Goal: Information Seeking & Learning: Check status

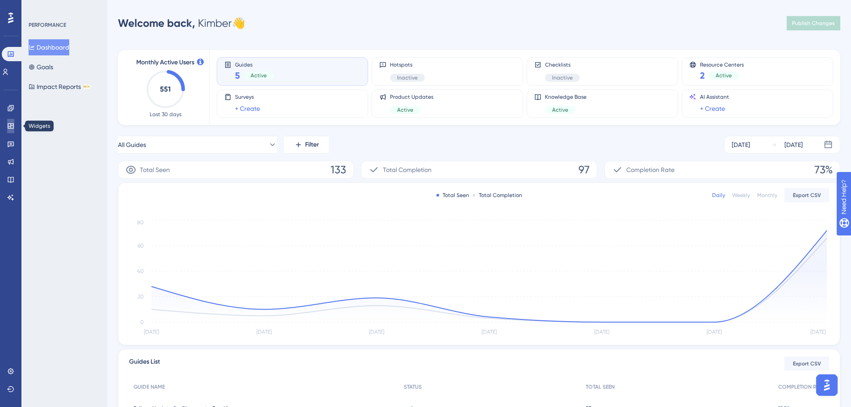
click at [10, 129] on icon at bounding box center [11, 125] width 6 height 5
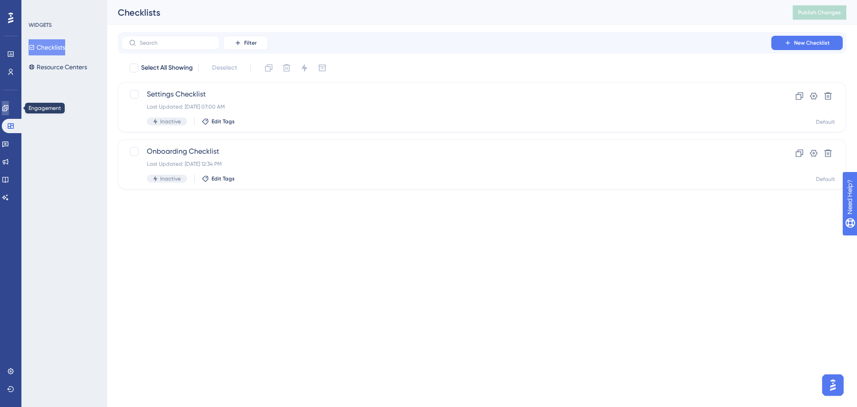
click at [9, 108] on link at bounding box center [5, 108] width 7 height 14
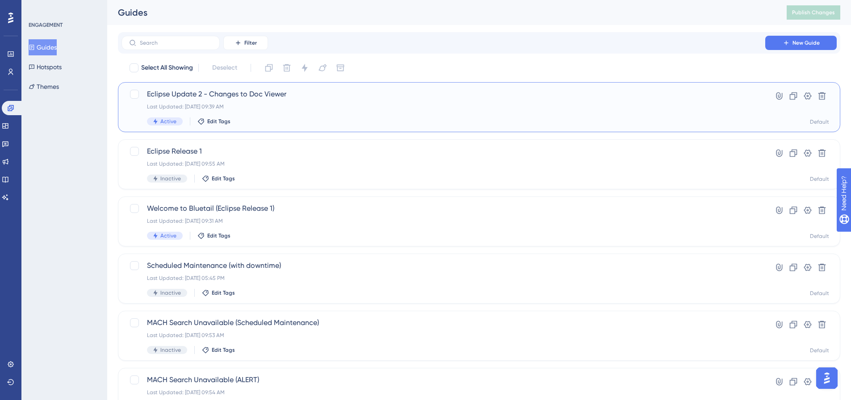
click at [289, 94] on span "Eclipse Update 2 - Changes to Doc Viewer" at bounding box center [443, 94] width 593 height 11
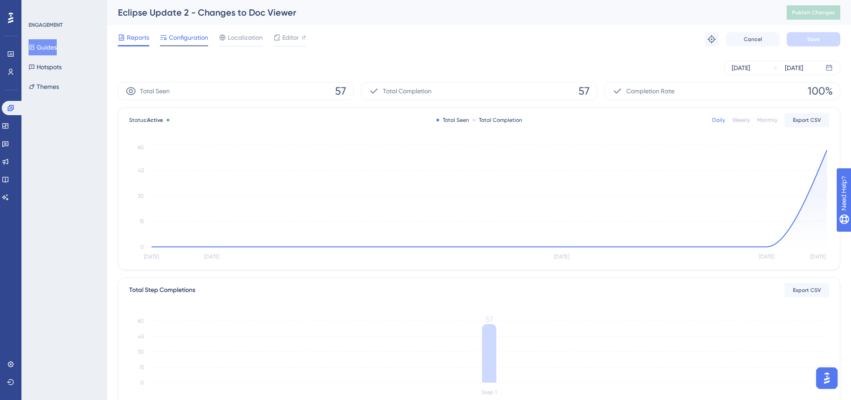
click at [197, 39] on span "Configuration" at bounding box center [188, 37] width 39 height 11
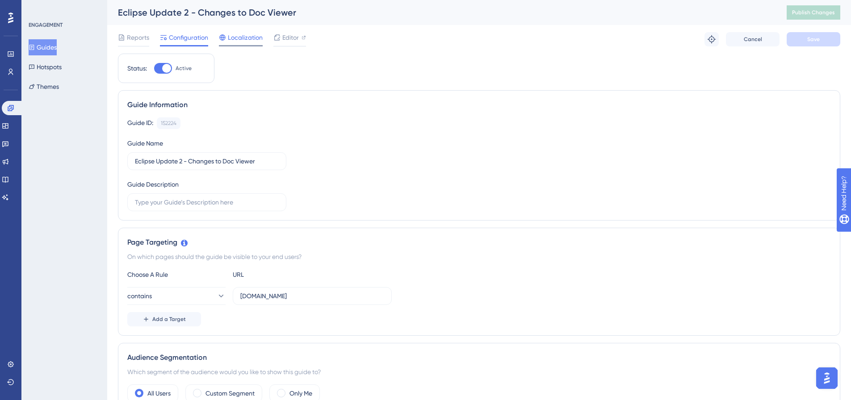
click at [238, 40] on span "Localization" at bounding box center [245, 37] width 35 height 11
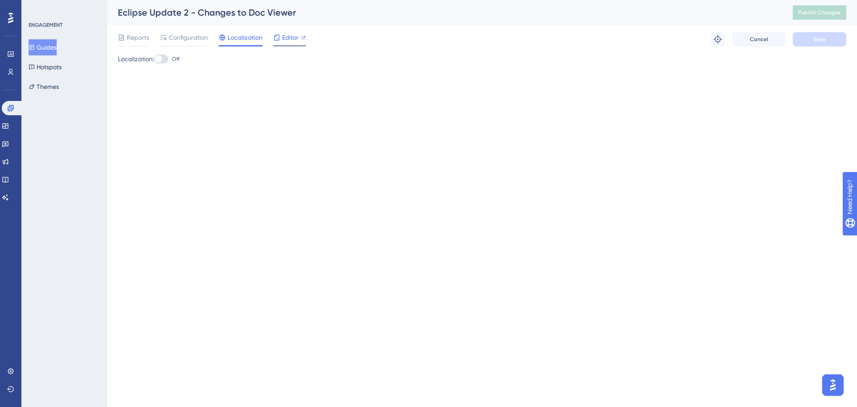
click at [293, 39] on span "Editor" at bounding box center [290, 37] width 17 height 11
click at [292, 42] on span "Editor" at bounding box center [290, 37] width 17 height 11
click at [279, 39] on icon at bounding box center [276, 37] width 7 height 7
click at [139, 32] on div "Reports Configuration Localization Editor Troubleshoot Cancel Save" at bounding box center [482, 39] width 729 height 29
click at [205, 42] on span "Configuration" at bounding box center [188, 37] width 39 height 11
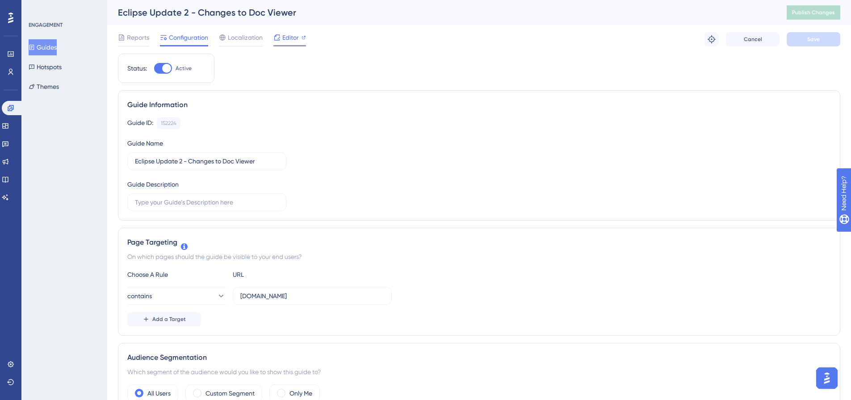
click at [290, 38] on span "Editor" at bounding box center [290, 37] width 17 height 11
drag, startPoint x: 830, startPoint y: 9, endPoint x: 539, endPoint y: 94, distance: 302.8
click at [829, 9] on span "Publish Changes" at bounding box center [813, 12] width 43 height 7
click at [295, 37] on span "Editor" at bounding box center [290, 37] width 17 height 11
click at [294, 36] on span "Editor" at bounding box center [290, 37] width 17 height 11
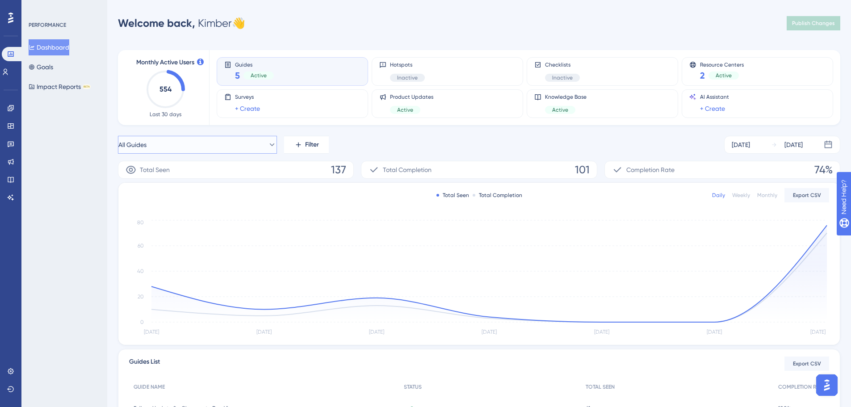
click at [267, 144] on icon at bounding box center [271, 144] width 9 height 9
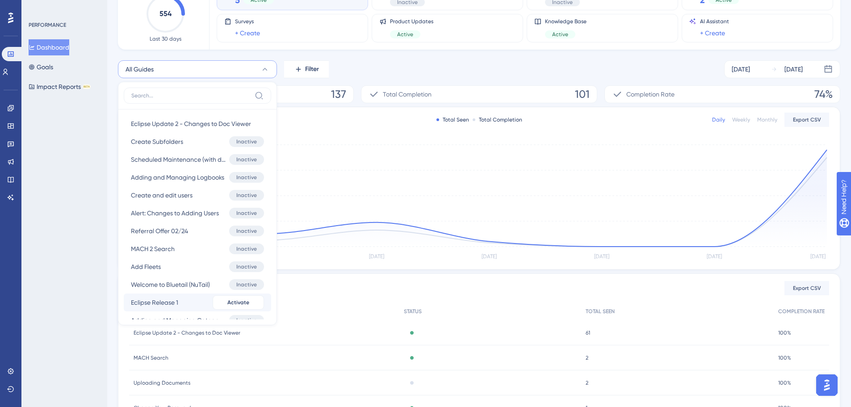
scroll to position [134, 0]
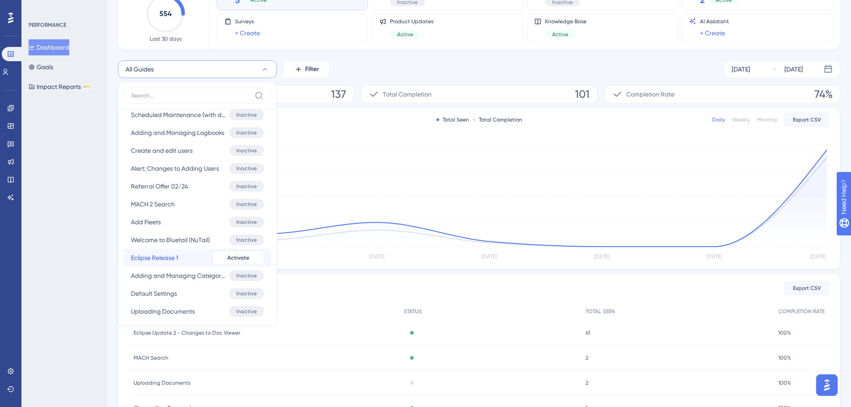
click at [167, 255] on span "Eclipse Release 1" at bounding box center [154, 257] width 47 height 11
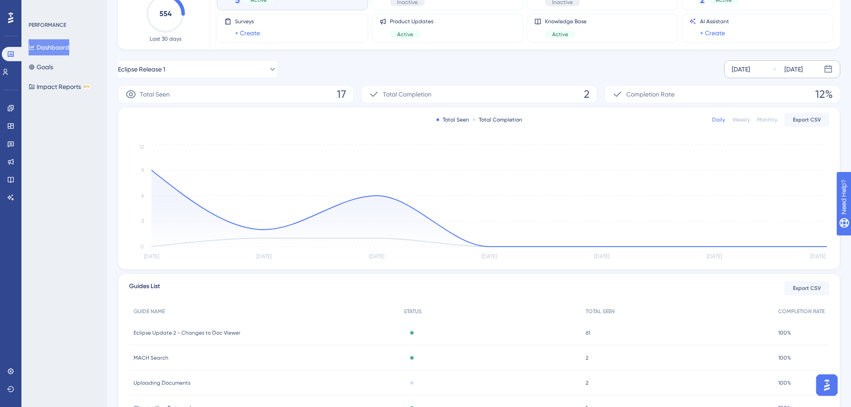
click at [750, 67] on div "Sep 16 2025" at bounding box center [740, 69] width 18 height 11
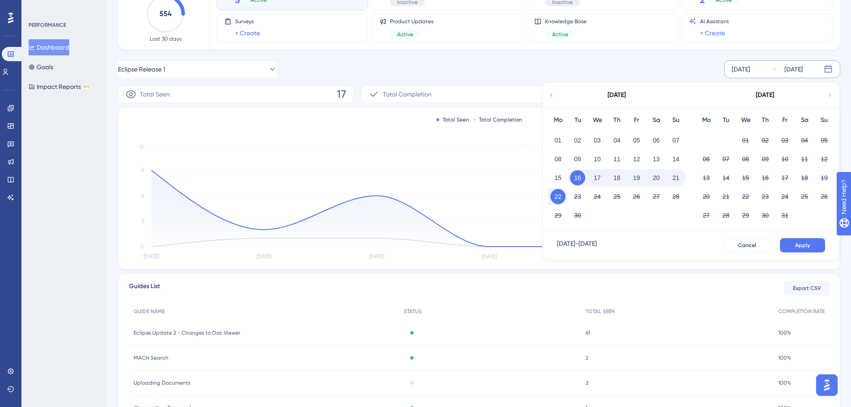
click at [551, 96] on icon at bounding box center [551, 94] width 2 height 3
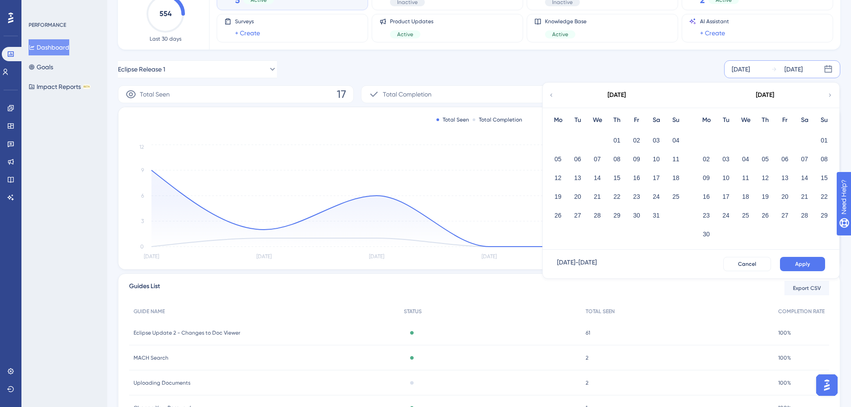
click at [551, 96] on icon at bounding box center [551, 94] width 2 height 3
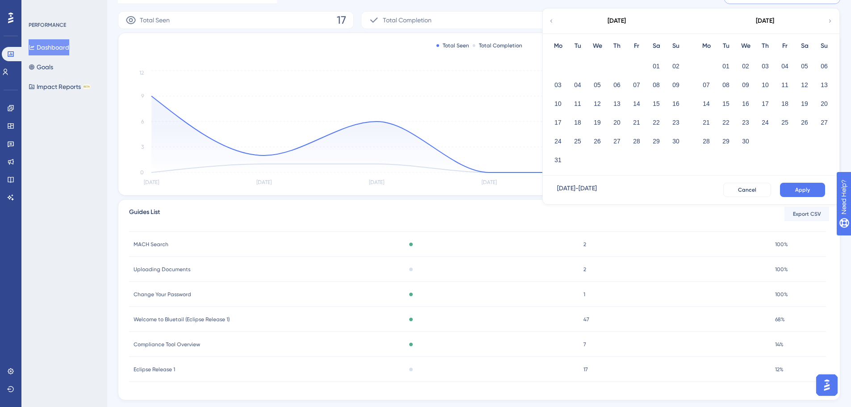
scroll to position [165, 0]
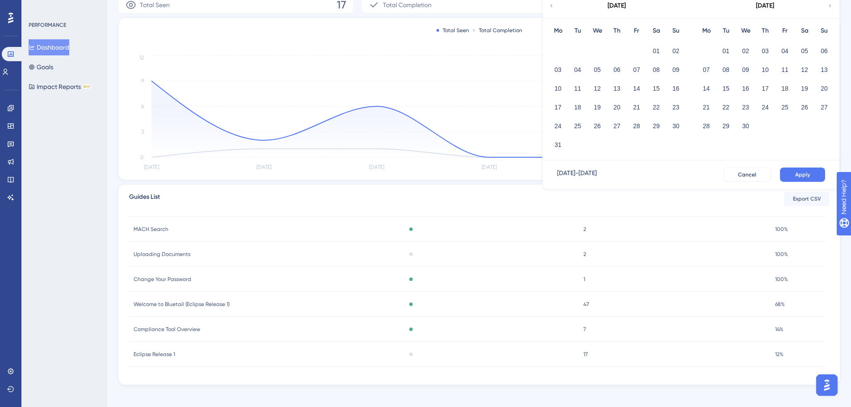
click at [175, 351] on div "Eclipse Release 1 Eclipse Release 1" at bounding box center [263, 354] width 269 height 25
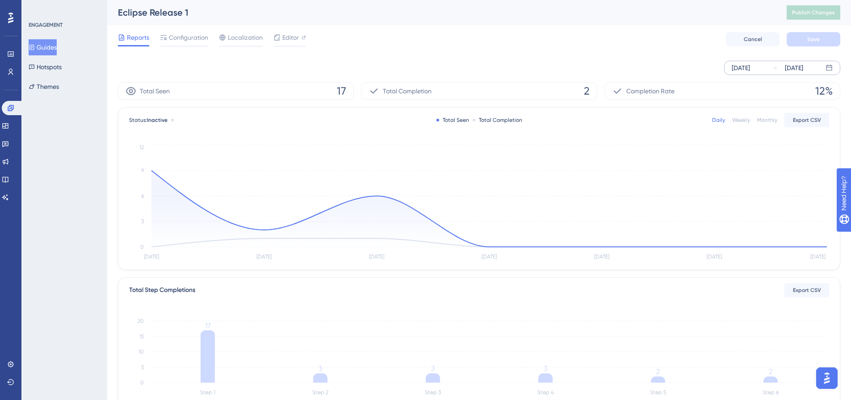
click at [750, 68] on div "[DATE]" at bounding box center [740, 68] width 18 height 11
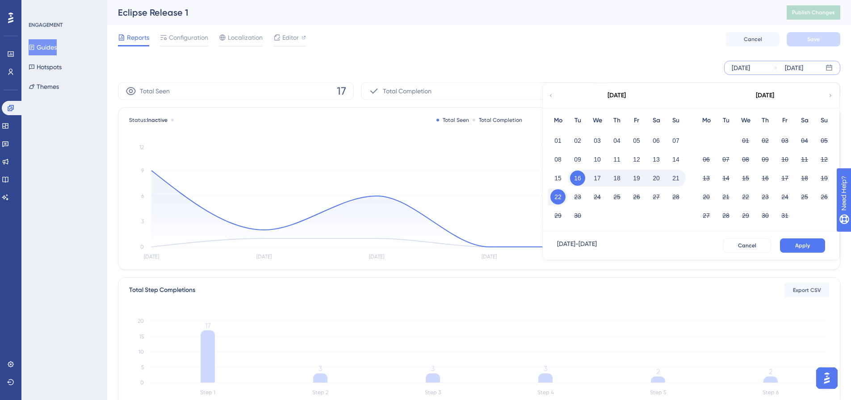
click at [554, 97] on div "September 2025" at bounding box center [616, 95] width 147 height 25
click at [551, 96] on icon at bounding box center [550, 96] width 5 height 8
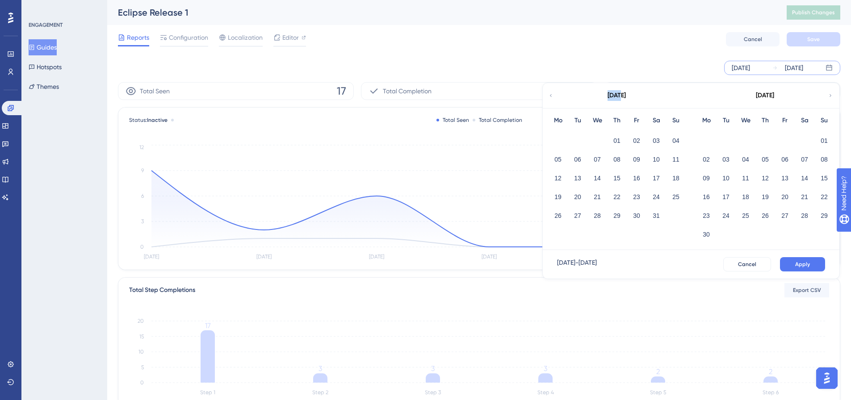
click at [551, 96] on icon at bounding box center [550, 96] width 5 height 8
click at [598, 142] on button "01" at bounding box center [596, 140] width 15 height 15
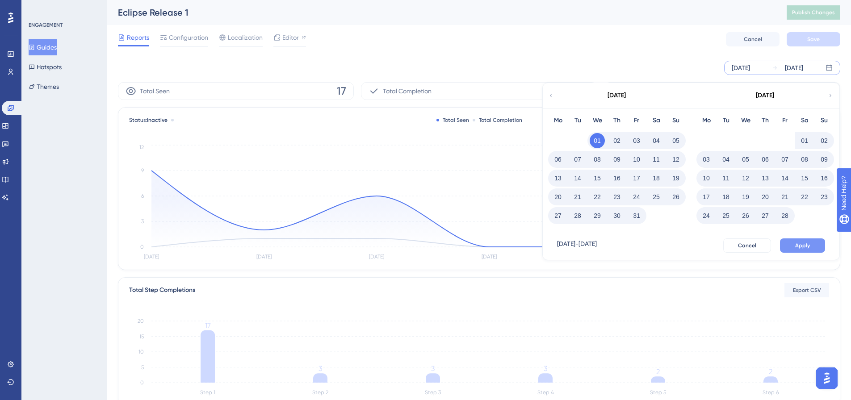
click at [801, 241] on button "Apply" at bounding box center [802, 245] width 45 height 14
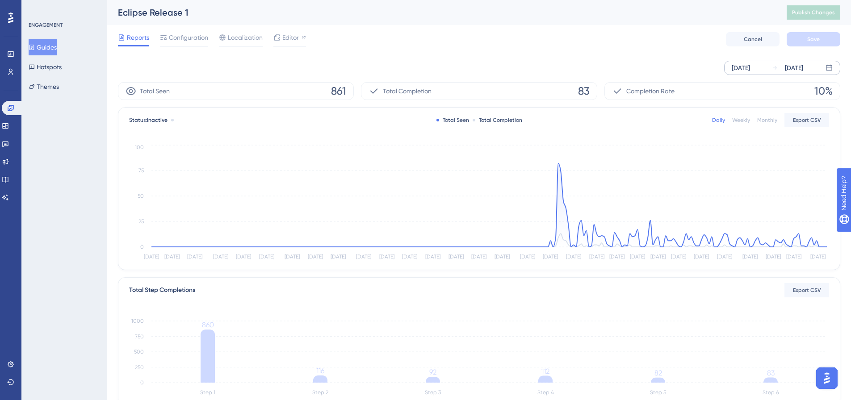
click at [580, 88] on span "83" at bounding box center [584, 91] width 12 height 14
click at [407, 90] on span "Total Completion" at bounding box center [407, 91] width 49 height 11
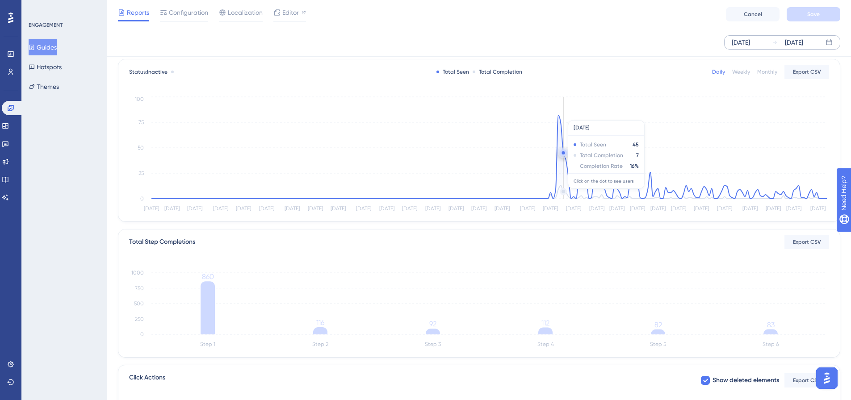
click at [562, 193] on icon at bounding box center [488, 157] width 675 height 84
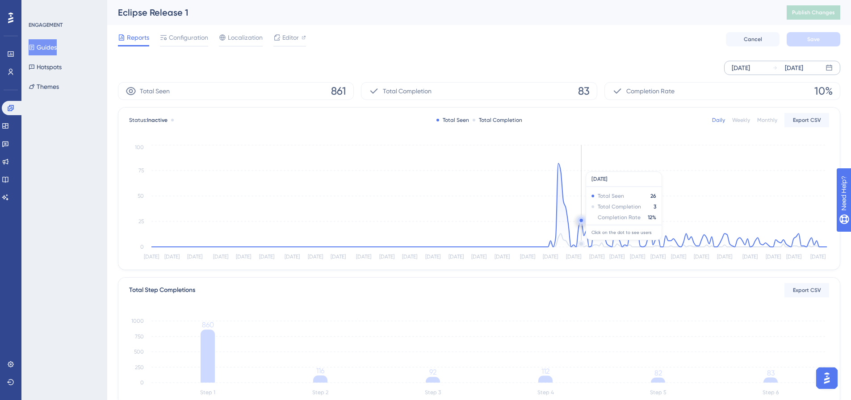
click at [580, 245] on icon at bounding box center [488, 205] width 675 height 84
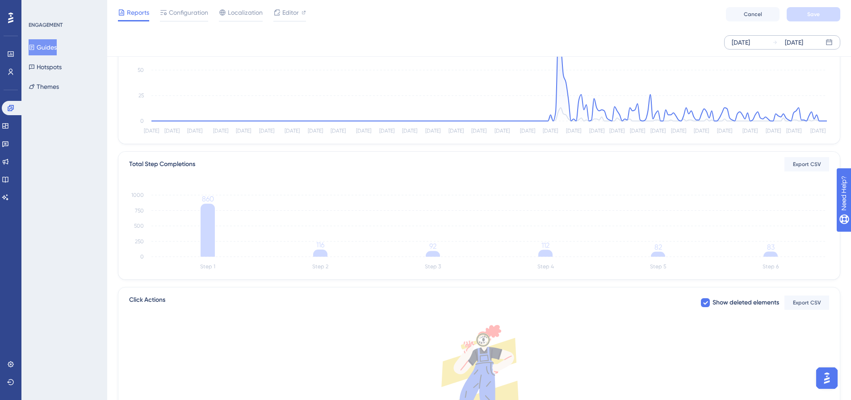
scroll to position [134, 0]
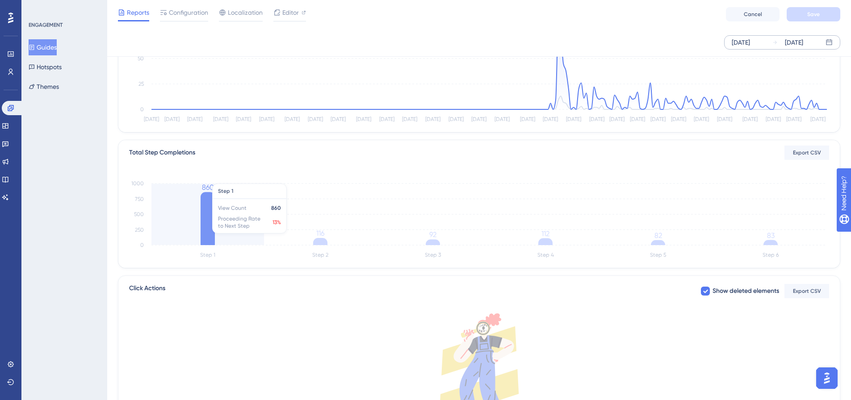
click at [208, 213] on icon at bounding box center [207, 218] width 14 height 53
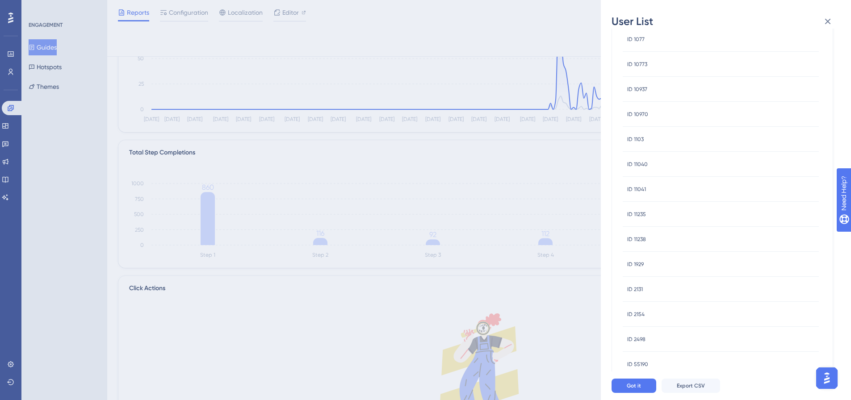
scroll to position [255, 0]
click at [702, 359] on button "4" at bounding box center [701, 360] width 14 height 14
click at [718, 359] on button "5" at bounding box center [719, 360] width 14 height 14
click at [755, 359] on button "46" at bounding box center [754, 360] width 14 height 14
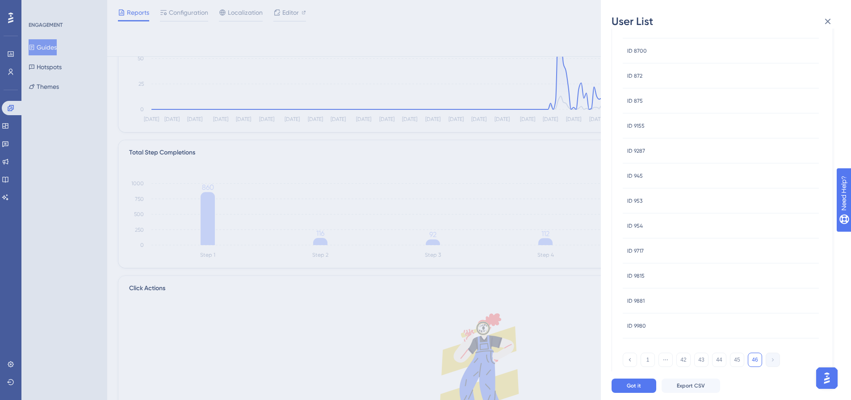
click at [755, 359] on button "46" at bounding box center [754, 360] width 14 height 14
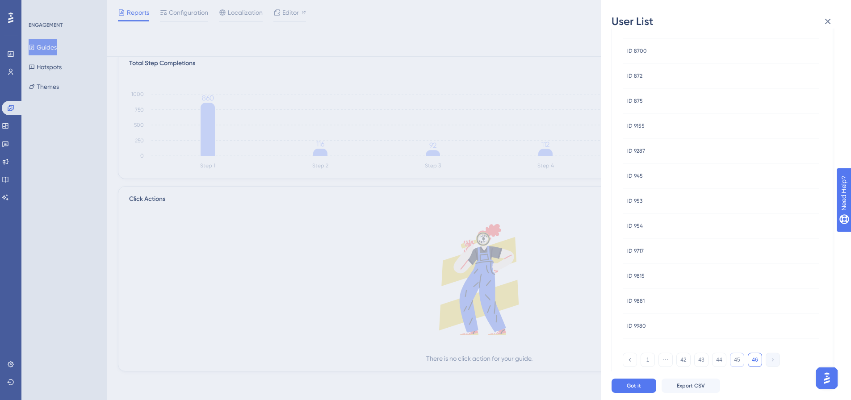
click at [738, 357] on button "45" at bounding box center [737, 360] width 14 height 14
click at [698, 362] on button "43" at bounding box center [701, 360] width 14 height 14
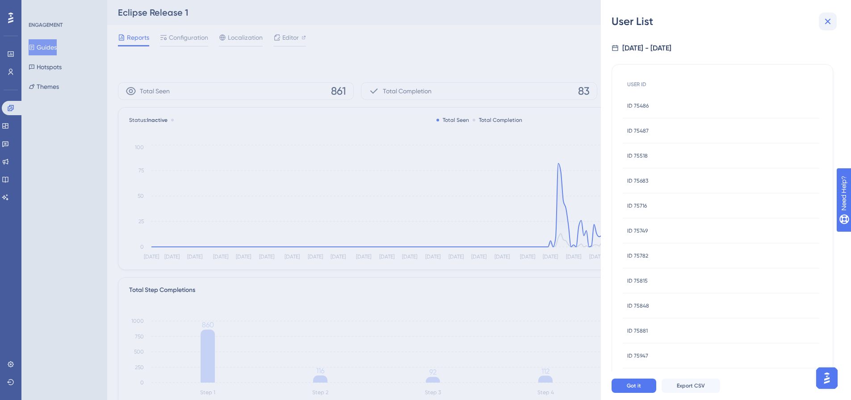
click at [824, 20] on icon at bounding box center [827, 21] width 11 height 11
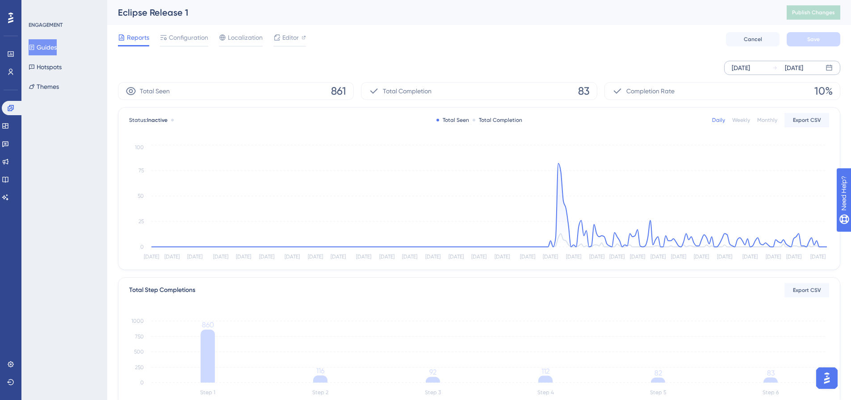
click at [171, 119] on div at bounding box center [172, 120] width 3 height 3
click at [753, 40] on span "Cancel" at bounding box center [752, 39] width 18 height 7
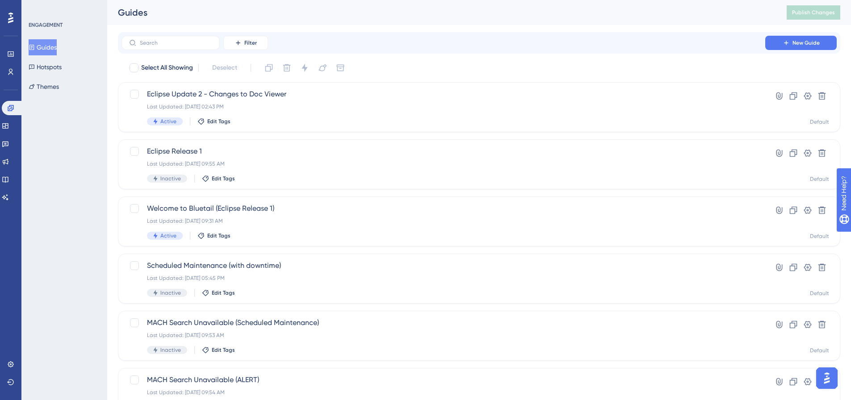
click at [35, 44] on icon at bounding box center [32, 47] width 6 height 6
click at [9, 14] on icon at bounding box center [10, 18] width 5 height 11
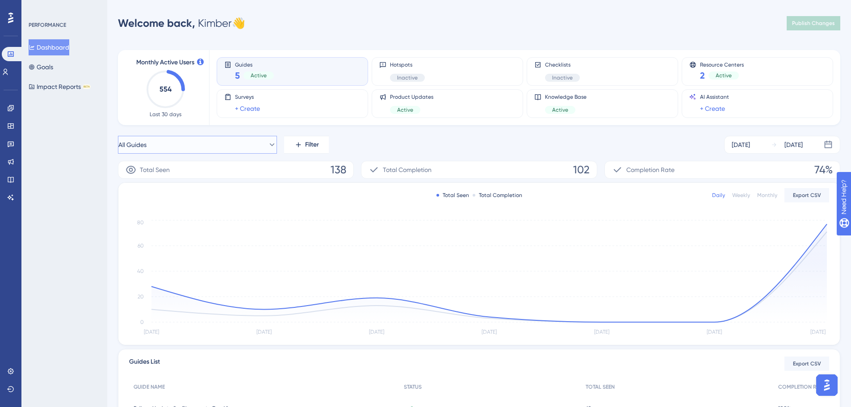
click at [267, 146] on icon at bounding box center [271, 144] width 9 height 9
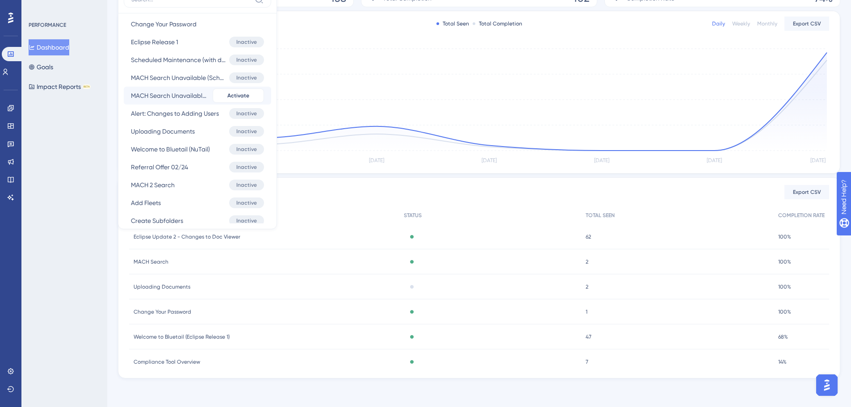
scroll to position [104, 0]
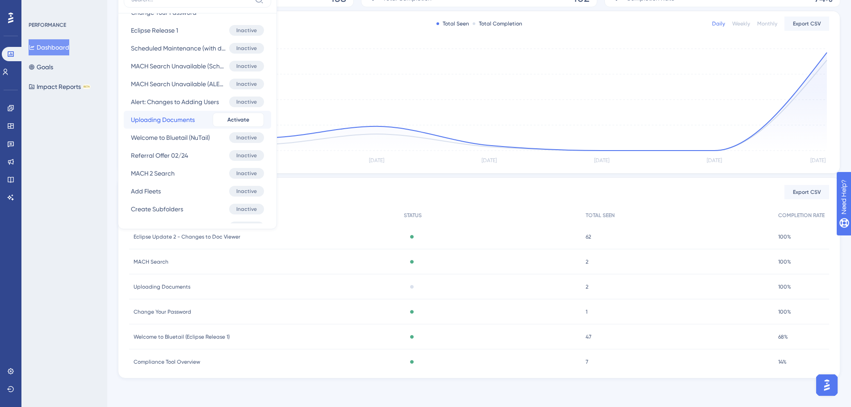
click at [163, 121] on span "Uploading Documents" at bounding box center [163, 119] width 64 height 11
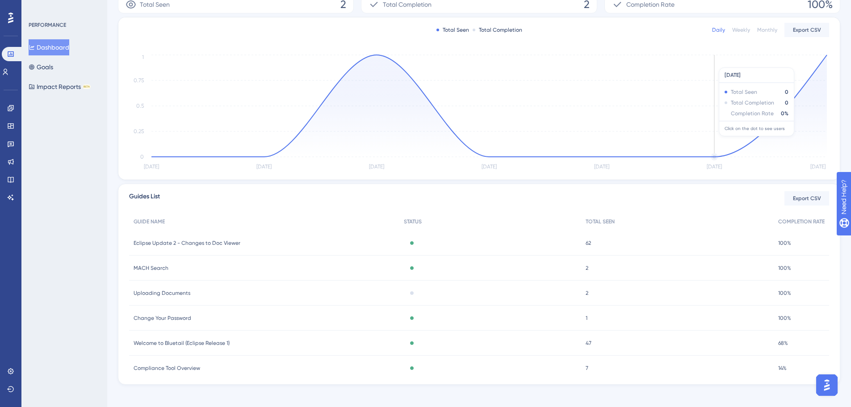
scroll to position [38, 0]
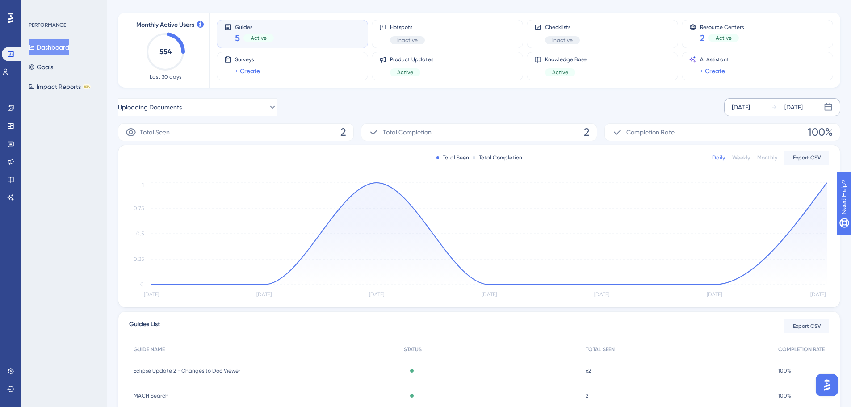
click at [768, 107] on div "Sep 16 2025 Sep 22 2025" at bounding box center [782, 107] width 116 height 18
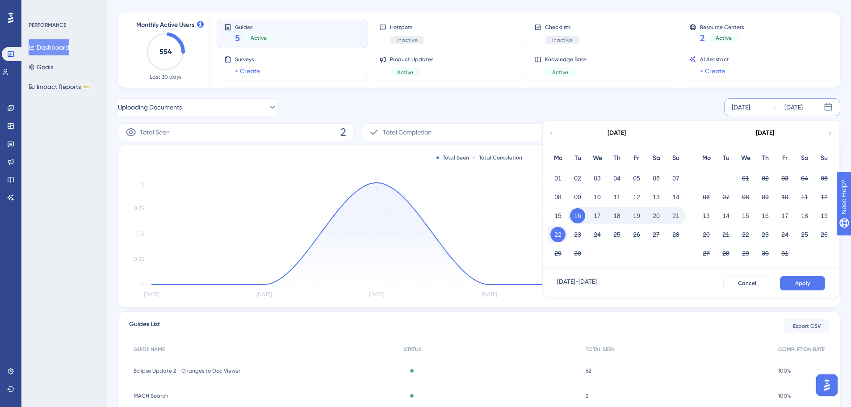
click at [552, 131] on icon at bounding box center [551, 133] width 6 height 8
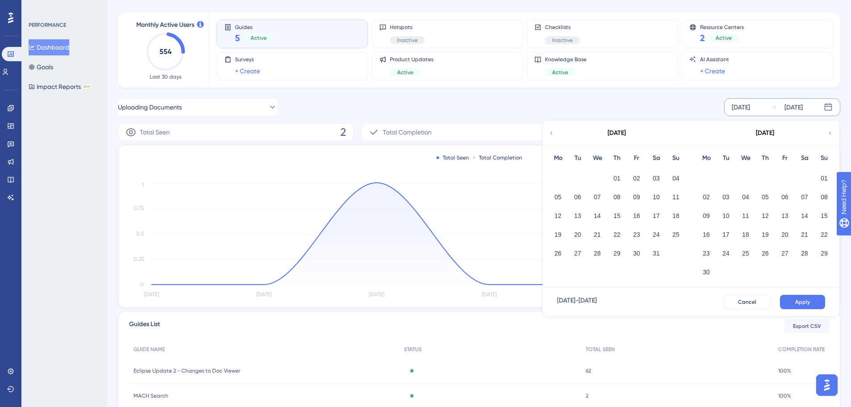
click at [552, 131] on icon at bounding box center [551, 133] width 6 height 8
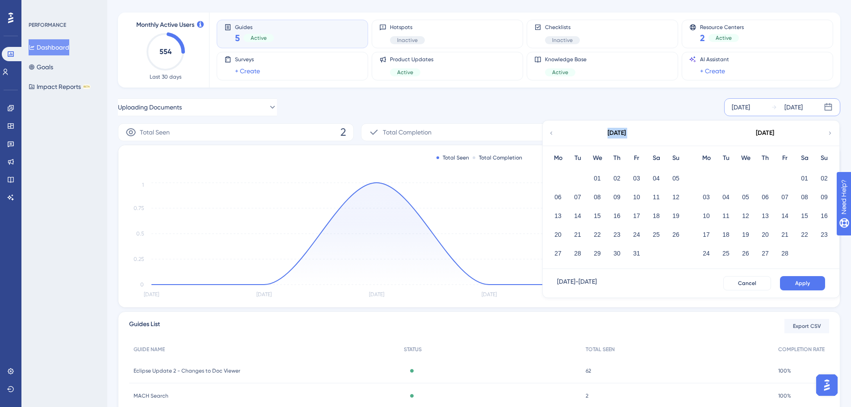
click at [552, 131] on icon at bounding box center [551, 133] width 6 height 8
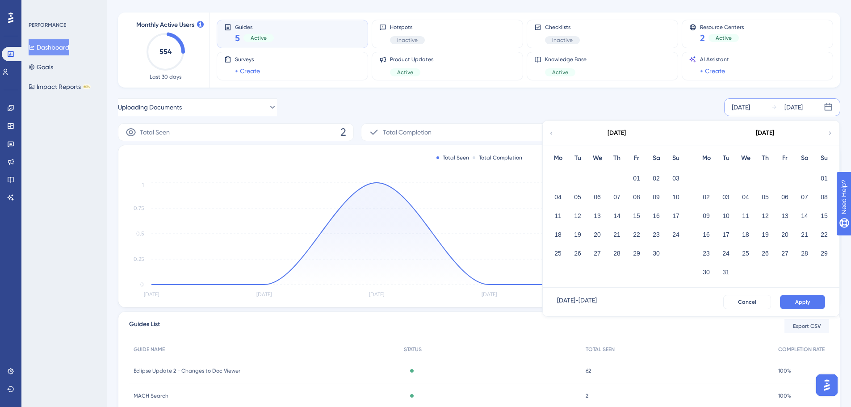
click at [552, 131] on icon at bounding box center [551, 133] width 6 height 8
click at [828, 132] on icon at bounding box center [830, 133] width 6 height 8
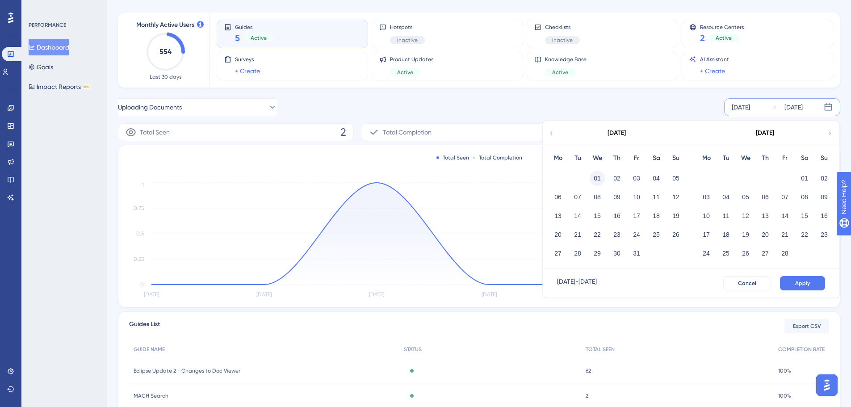
click at [599, 179] on button "01" at bounding box center [596, 178] width 15 height 15
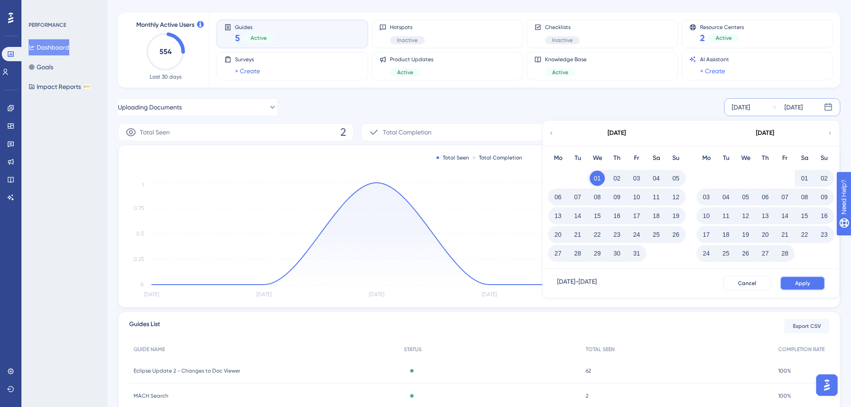
click at [803, 279] on button "Apply" at bounding box center [802, 283] width 45 height 14
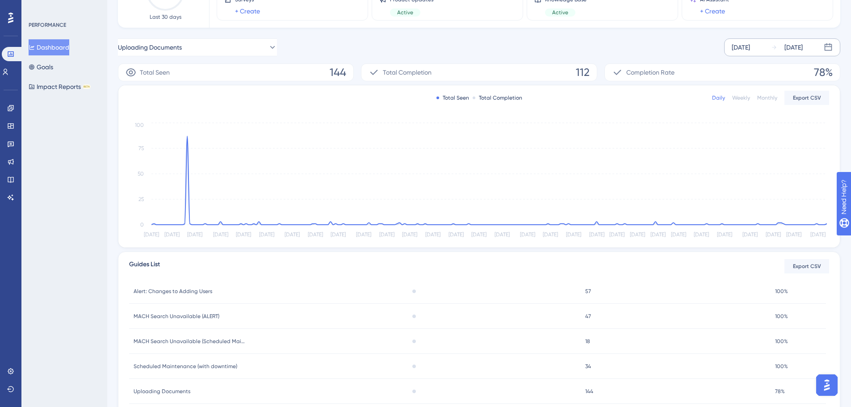
scroll to position [82, 0]
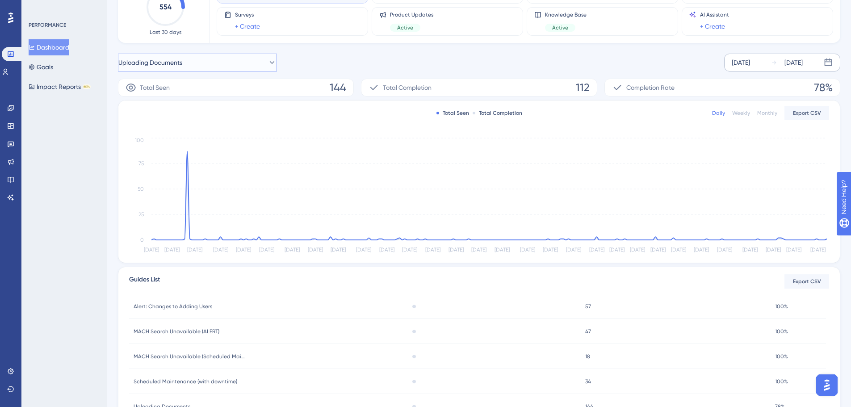
click at [267, 59] on icon at bounding box center [271, 62] width 9 height 9
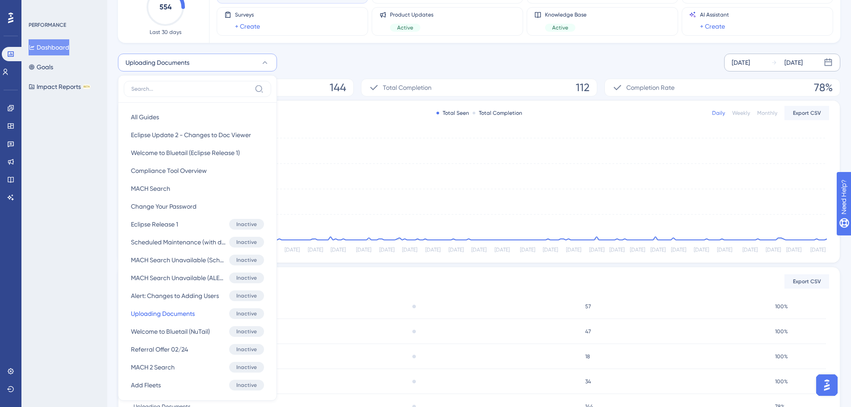
scroll to position [117, 0]
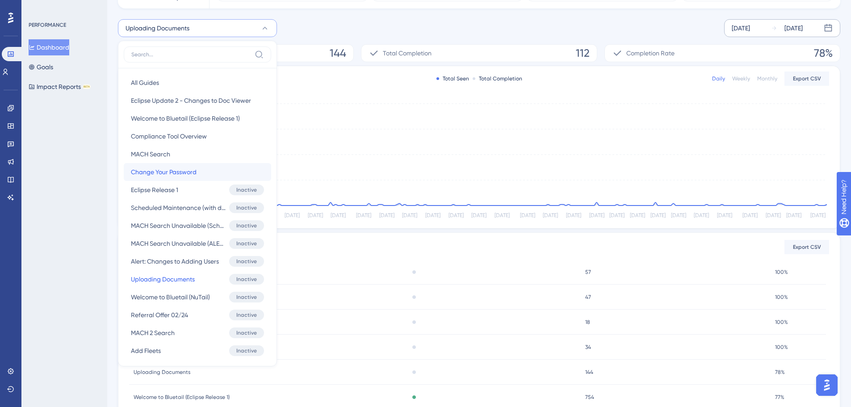
click at [175, 175] on span "Change Your Password" at bounding box center [164, 172] width 66 height 11
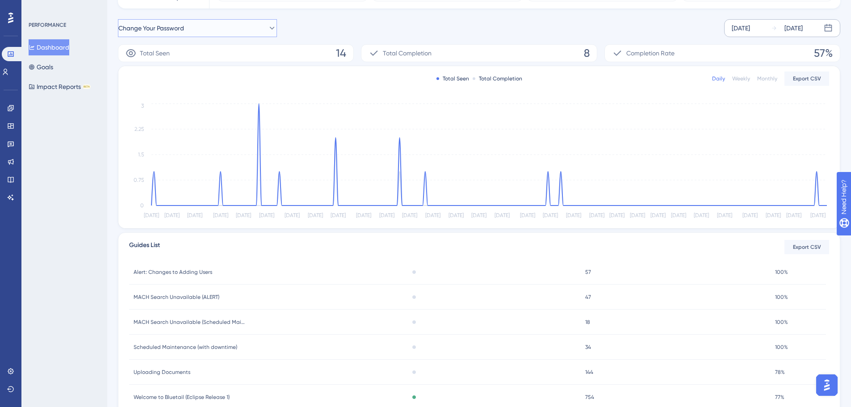
click at [267, 29] on icon at bounding box center [271, 28] width 9 height 9
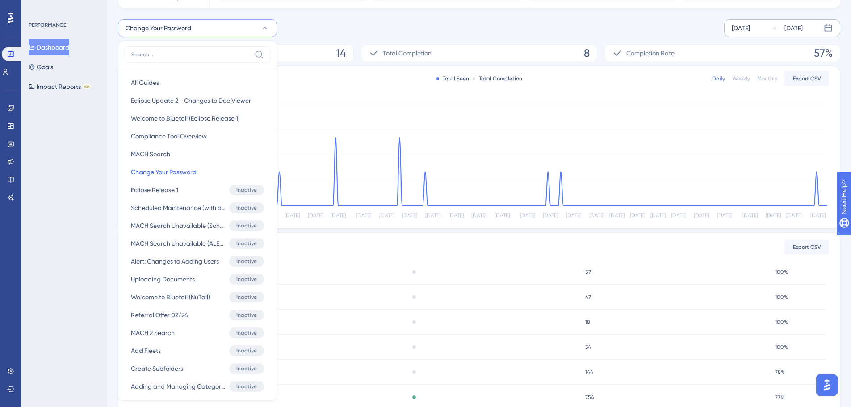
scroll to position [131, 0]
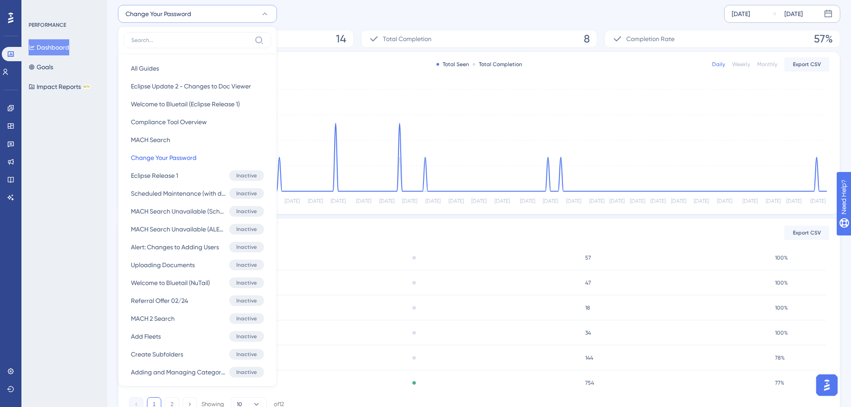
click at [365, 12] on div "Change Your Password All Guides All Guides Eclipse Update 2 - Changes to Doc Vi…" at bounding box center [479, 14] width 722 height 18
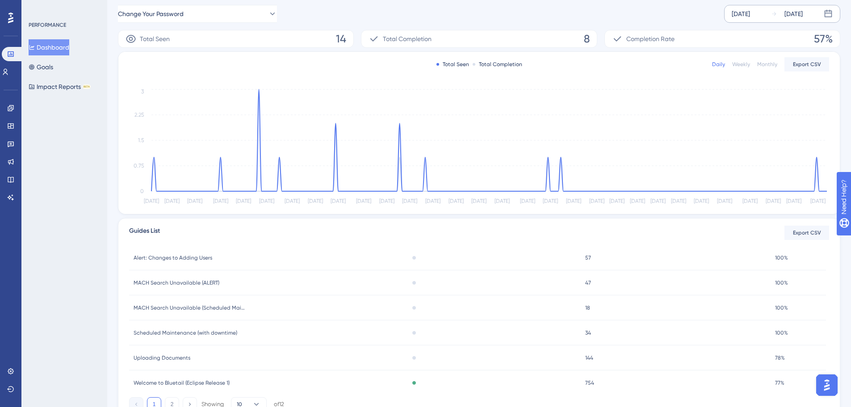
click at [175, 355] on span "Uploading Documents" at bounding box center [162, 357] width 57 height 7
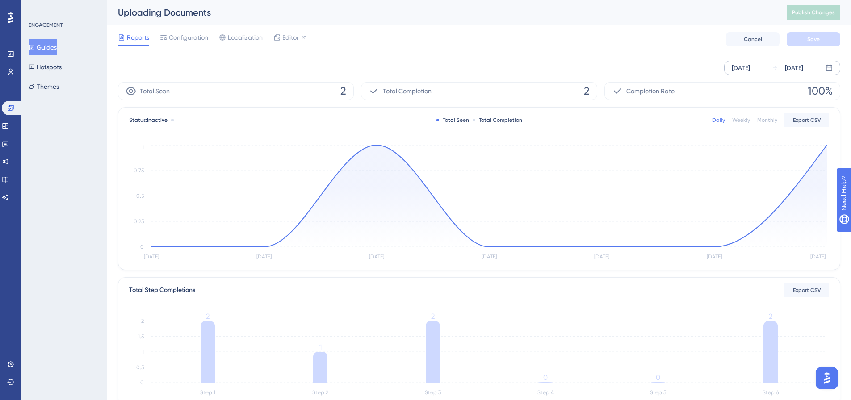
click at [750, 69] on div "Sep 16 2025" at bounding box center [740, 68] width 18 height 11
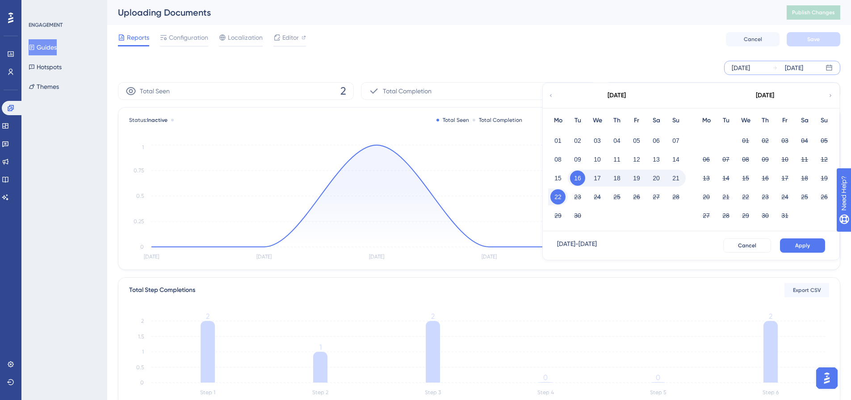
click at [558, 96] on div "September 2025" at bounding box center [616, 95] width 147 height 25
click at [552, 96] on icon at bounding box center [550, 96] width 5 height 8
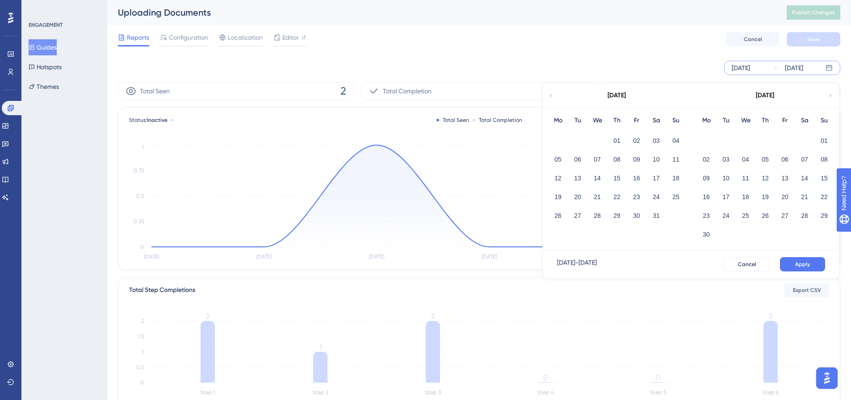
click at [552, 96] on icon at bounding box center [550, 96] width 5 height 8
click at [595, 138] on button "01" at bounding box center [596, 140] width 15 height 15
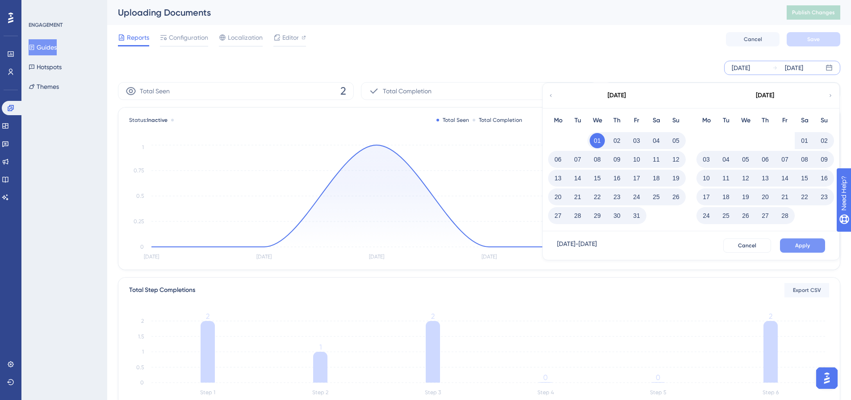
click at [793, 244] on button "Apply" at bounding box center [802, 245] width 45 height 14
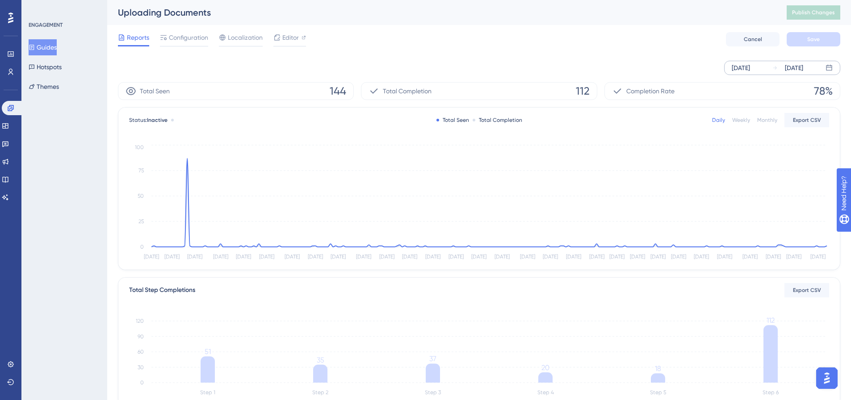
click at [52, 47] on button "Guides" at bounding box center [43, 47] width 28 height 16
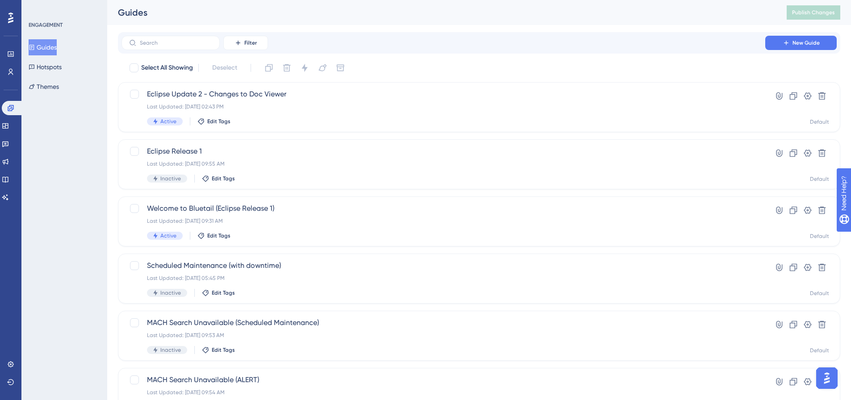
click at [6, 18] on div at bounding box center [11, 18] width 14 height 14
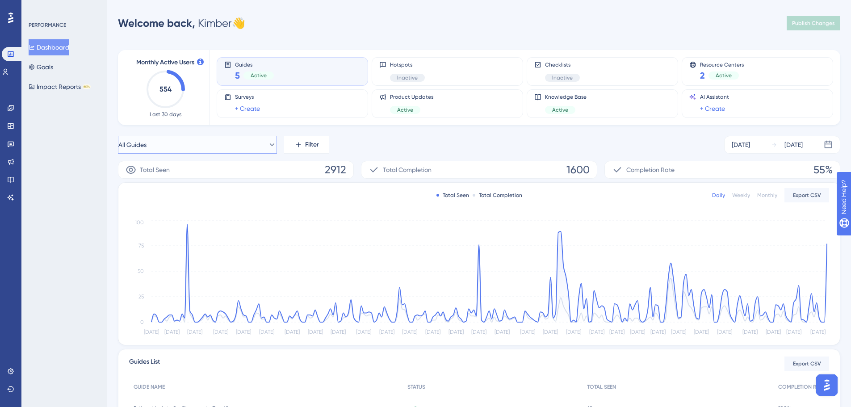
click at [267, 141] on icon at bounding box center [271, 144] width 9 height 9
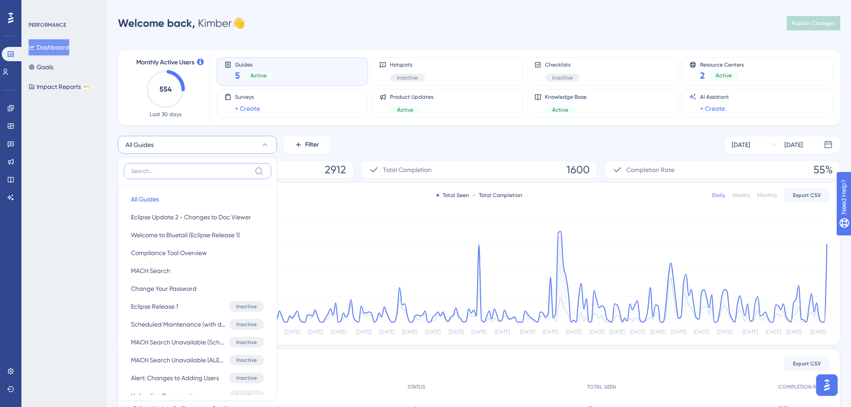
scroll to position [73, 0]
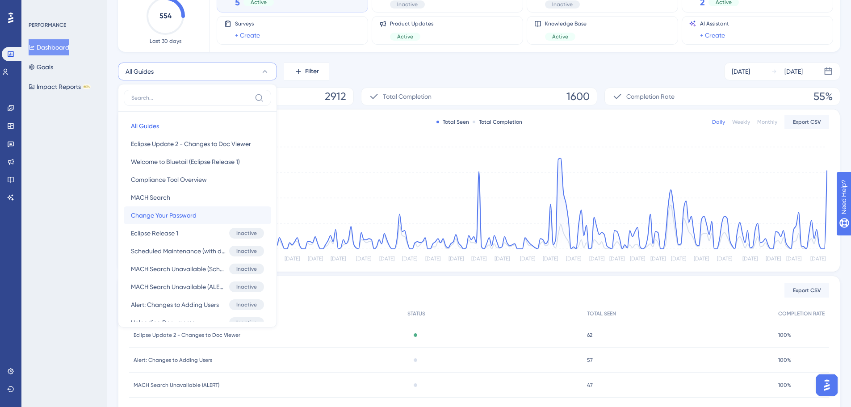
click at [184, 209] on button "Change Your Password Change Your Password" at bounding box center [197, 215] width 147 height 18
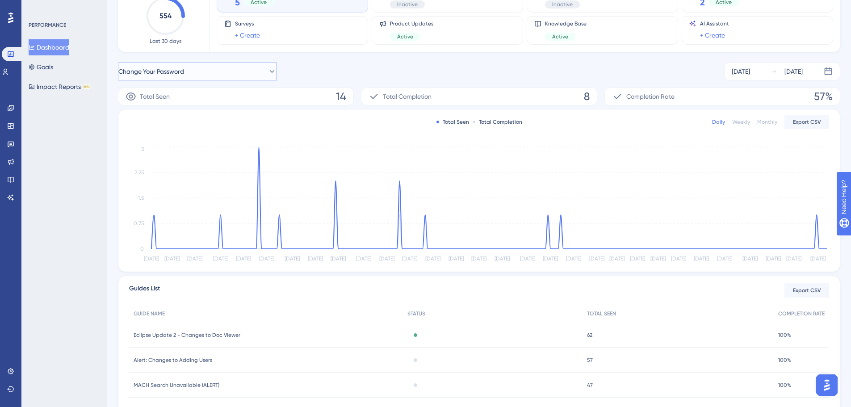
click at [175, 72] on span "Change Your Password" at bounding box center [151, 71] width 66 height 11
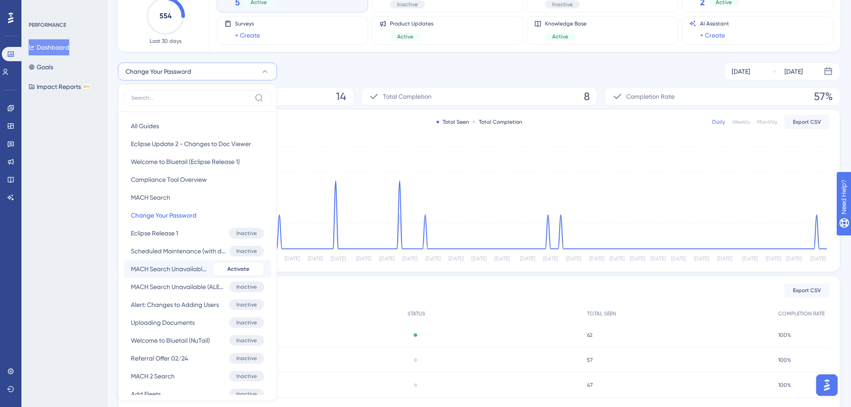
scroll to position [109, 0]
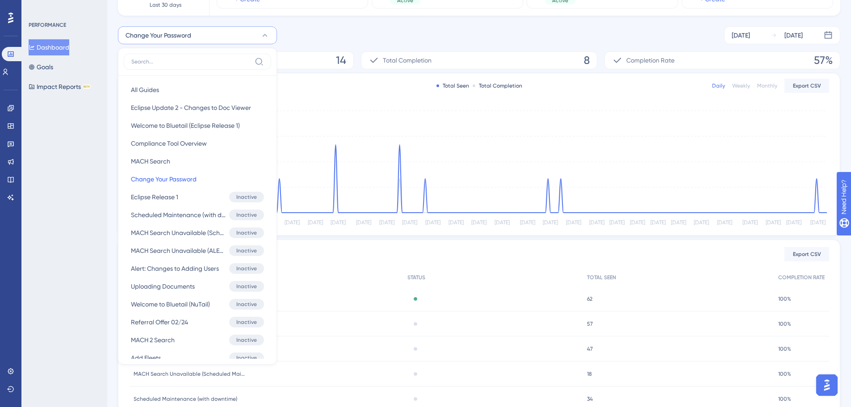
click at [444, 31] on div "Change Your Password All Guides All Guides Eclipse Update 2 - Changes to Doc Vi…" at bounding box center [479, 35] width 722 height 18
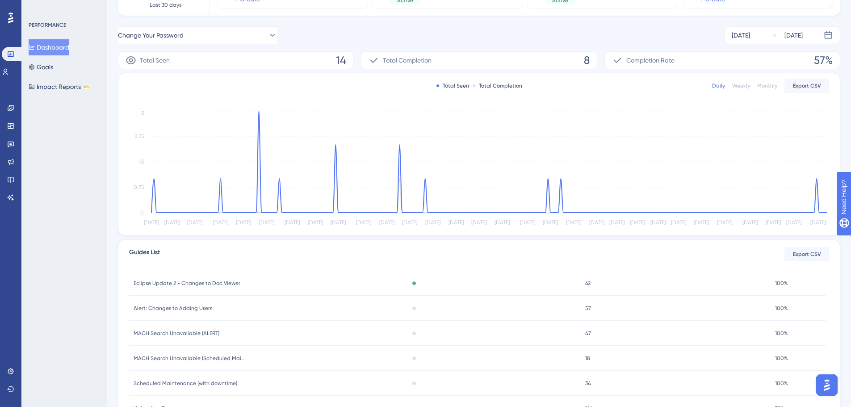
scroll to position [0, 0]
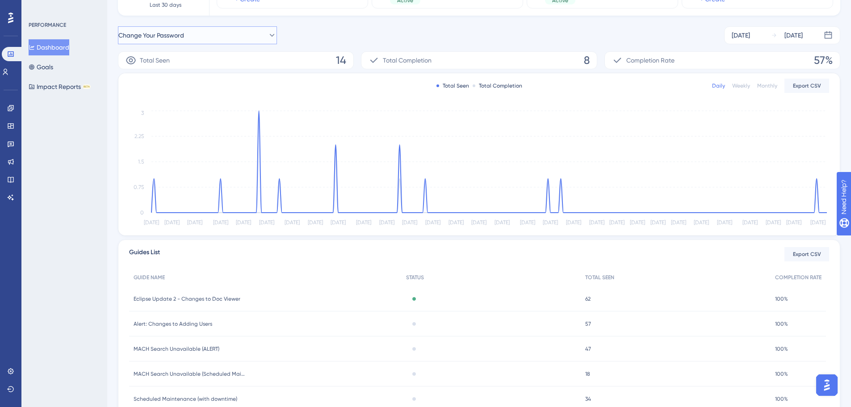
click at [250, 34] on button "Change Your Password" at bounding box center [197, 35] width 159 height 18
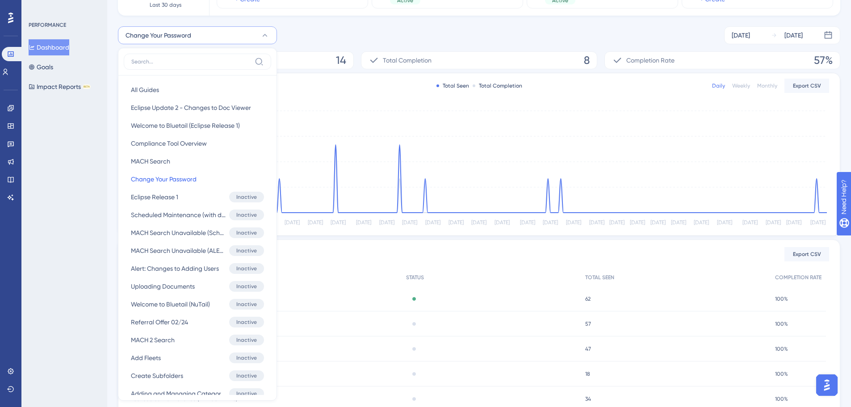
scroll to position [130, 0]
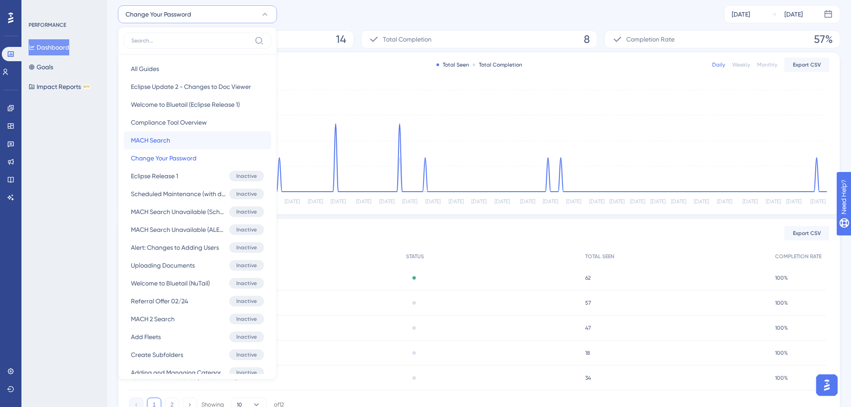
click at [163, 140] on span "MACH Search" at bounding box center [150, 140] width 39 height 11
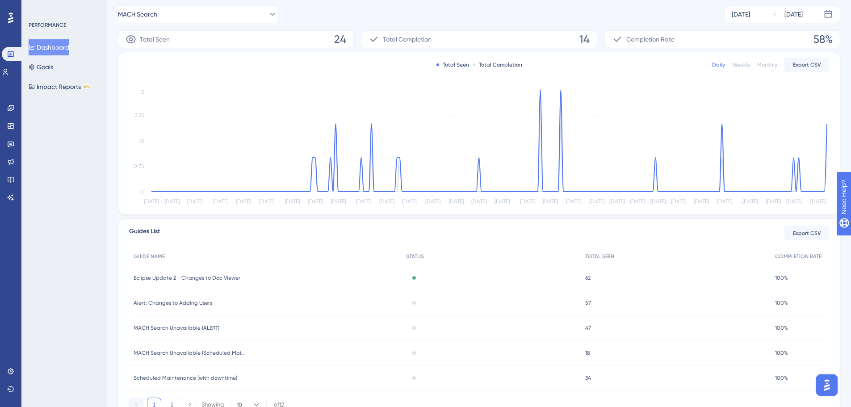
scroll to position [41, 0]
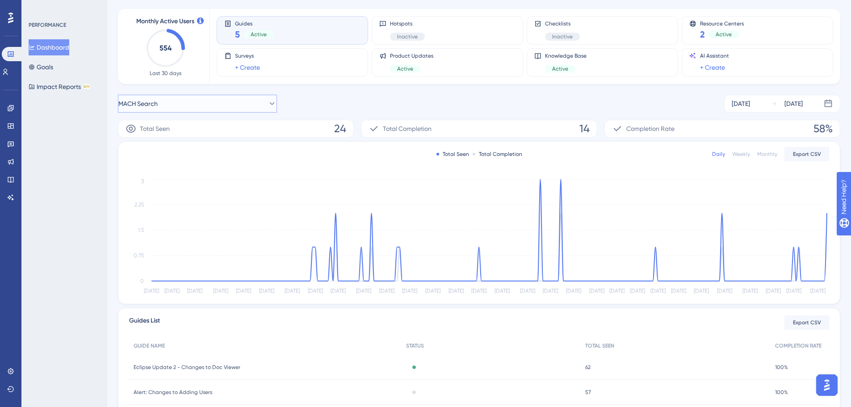
click at [267, 106] on icon at bounding box center [271, 103] width 9 height 9
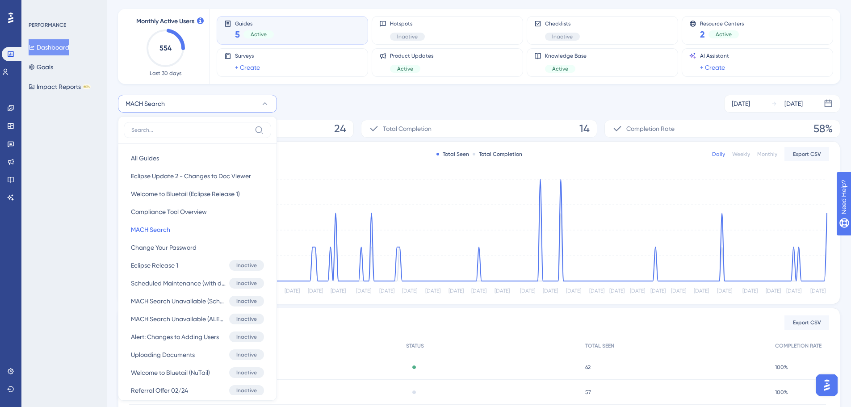
scroll to position [94, 0]
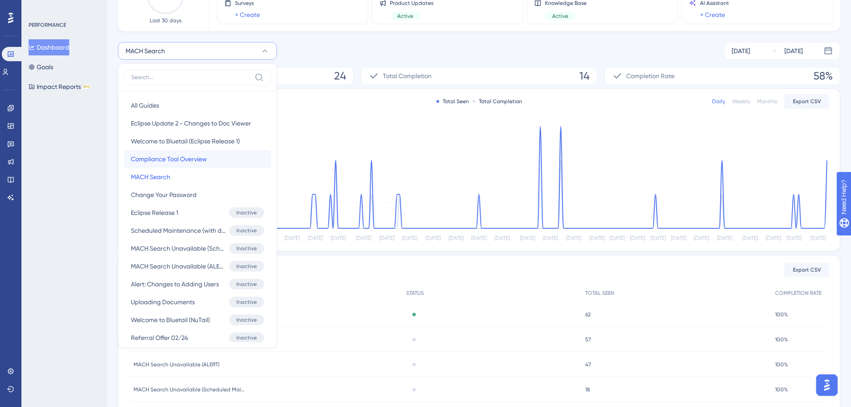
click at [154, 160] on span "Compliance Tool Overview" at bounding box center [169, 159] width 76 height 11
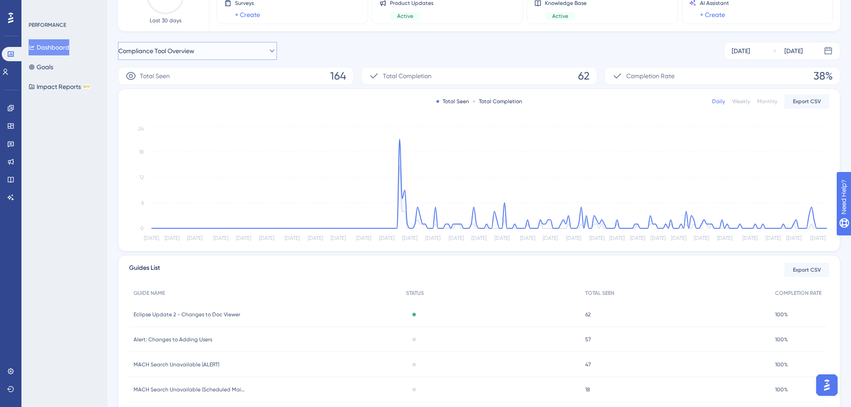
click at [251, 53] on button "Compliance Tool Overview" at bounding box center [197, 51] width 159 height 18
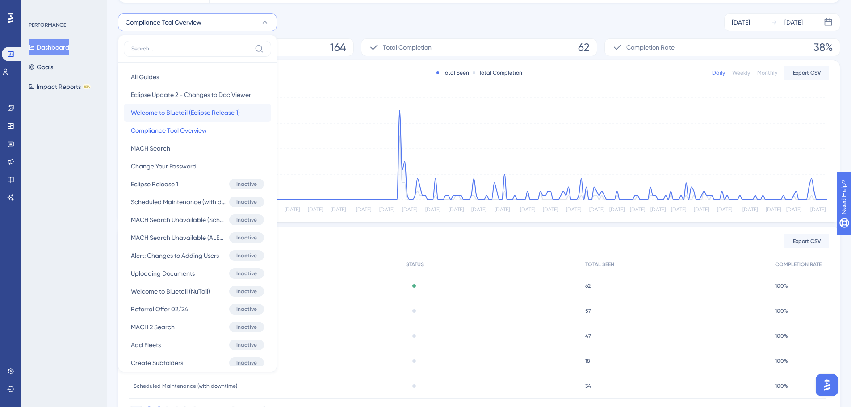
click at [205, 109] on span "Welcome to Bluetail (Eclipse Release 1)" at bounding box center [185, 112] width 109 height 11
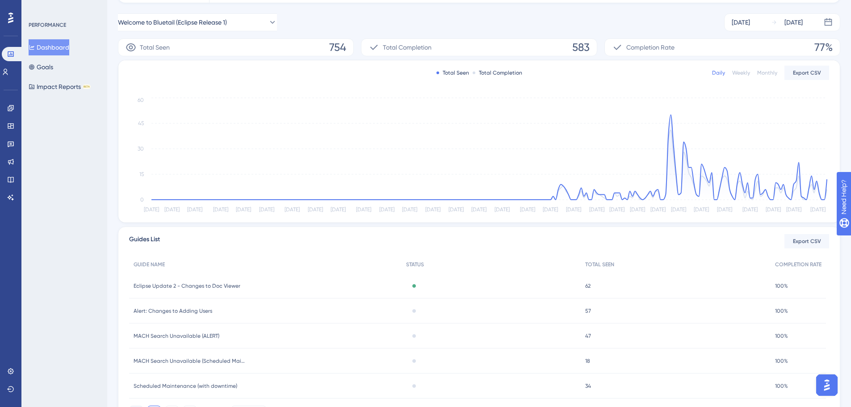
click at [211, 284] on span "Eclipse Update 2 - Changes to Doc Viewer" at bounding box center [187, 285] width 107 height 7
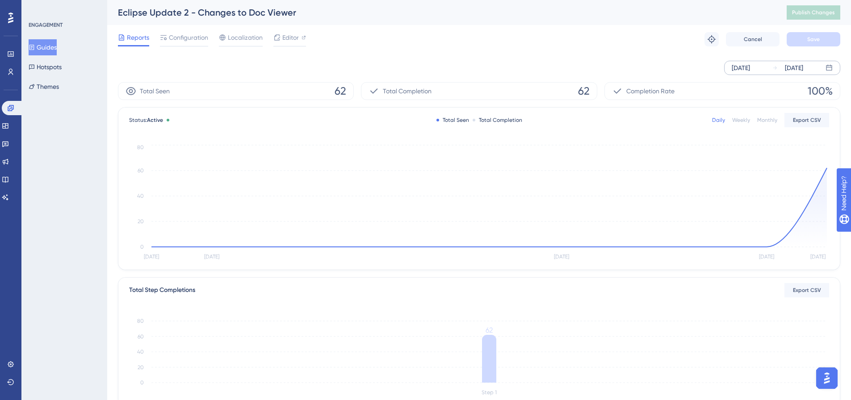
click at [750, 63] on div "Sep 18 2025" at bounding box center [740, 68] width 18 height 11
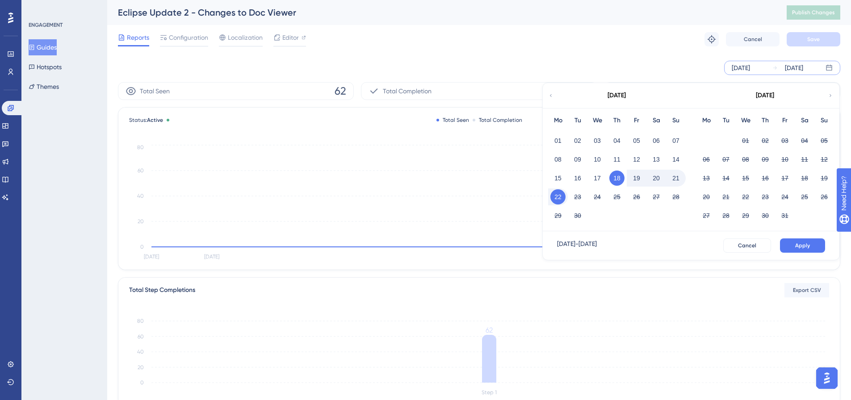
click at [44, 19] on div "ENGAGEMENT Guides Hotspots Themes" at bounding box center [64, 200] width 86 height 400
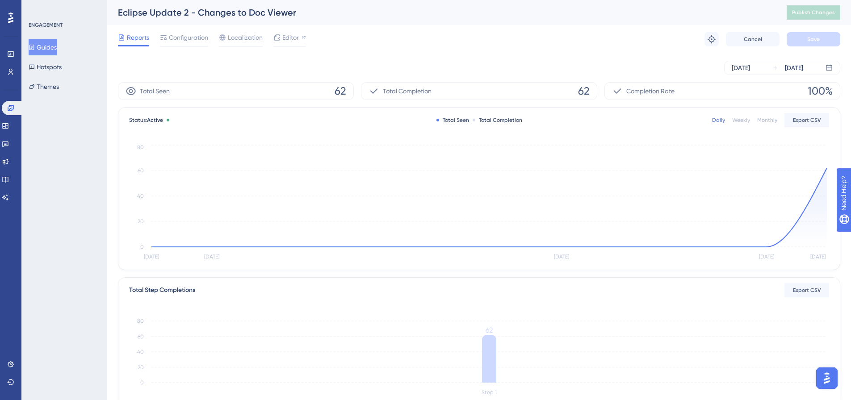
click at [50, 41] on button "Guides" at bounding box center [43, 47] width 28 height 16
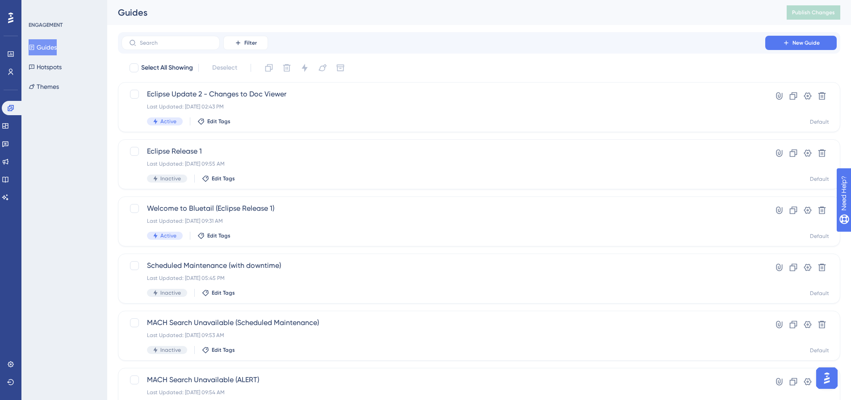
click at [5, 15] on div at bounding box center [11, 18] width 14 height 14
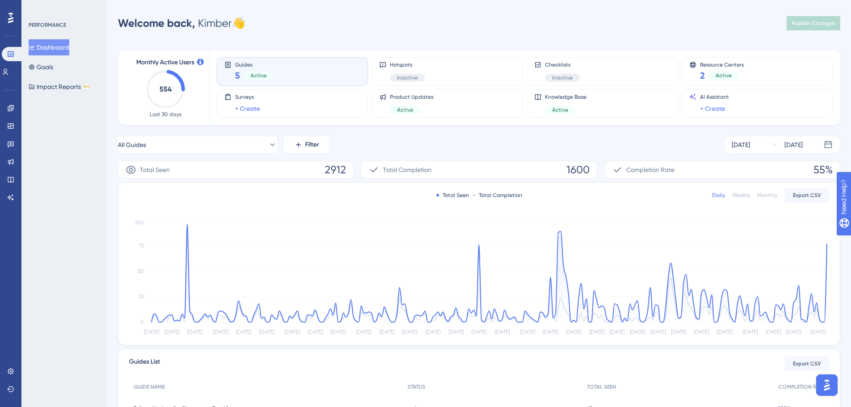
click at [306, 78] on div "Guides 5 Active" at bounding box center [292, 71] width 136 height 21
click at [267, 144] on icon at bounding box center [271, 144] width 9 height 9
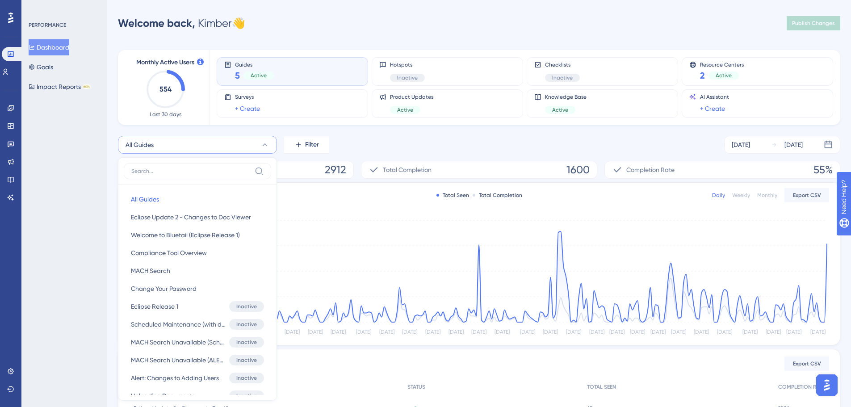
scroll to position [75, 0]
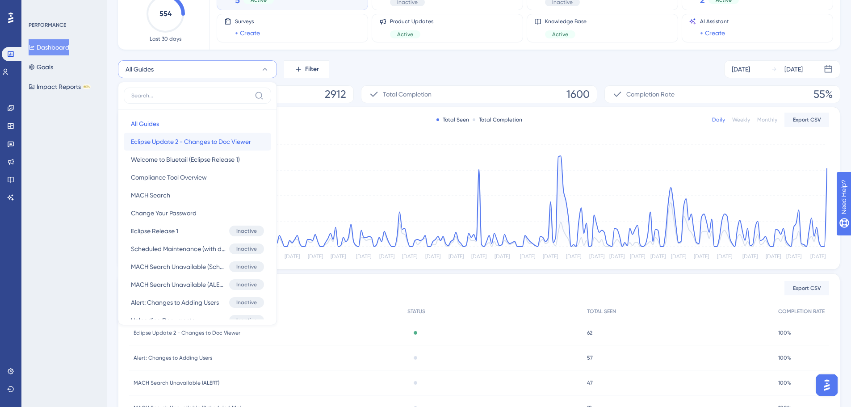
click at [221, 145] on span "Eclipse Update 2 - Changes to Doc Viewer" at bounding box center [191, 141] width 120 height 11
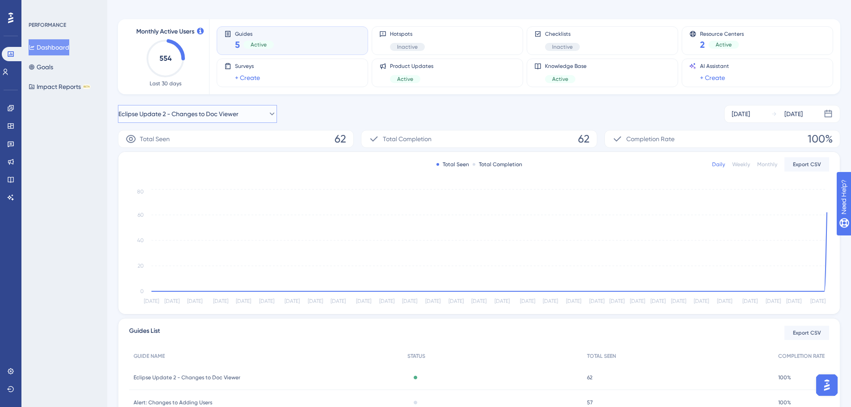
click at [267, 121] on button "Eclipse Update 2 - Changes to Doc Viewer" at bounding box center [197, 114] width 159 height 18
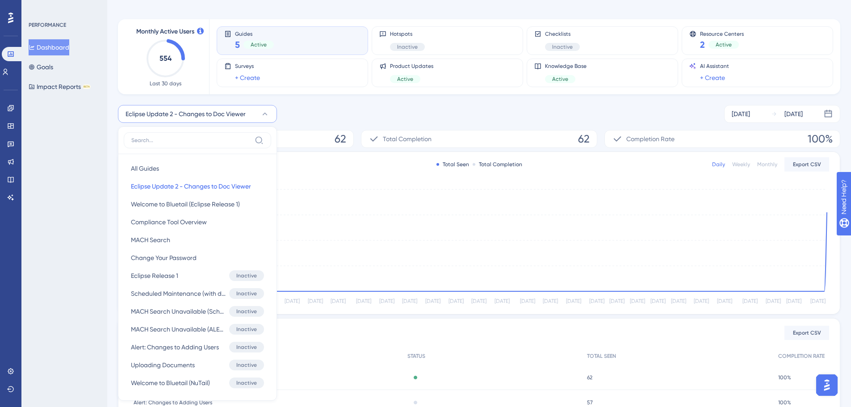
scroll to position [88, 0]
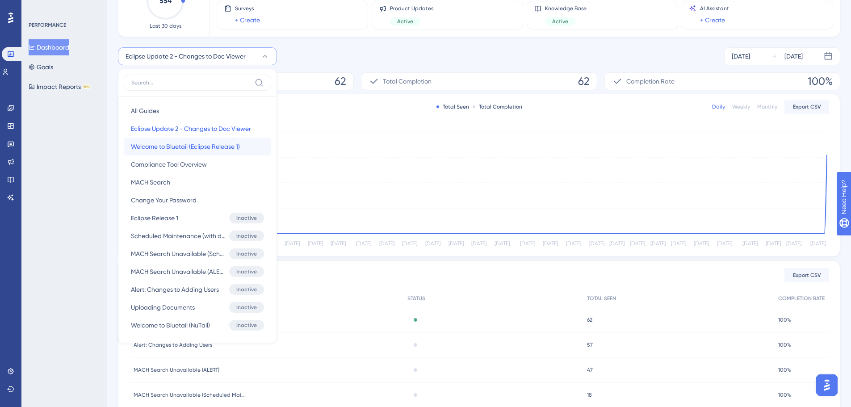
click at [206, 143] on span "Welcome to Bluetail (Eclipse Release 1)" at bounding box center [185, 146] width 109 height 11
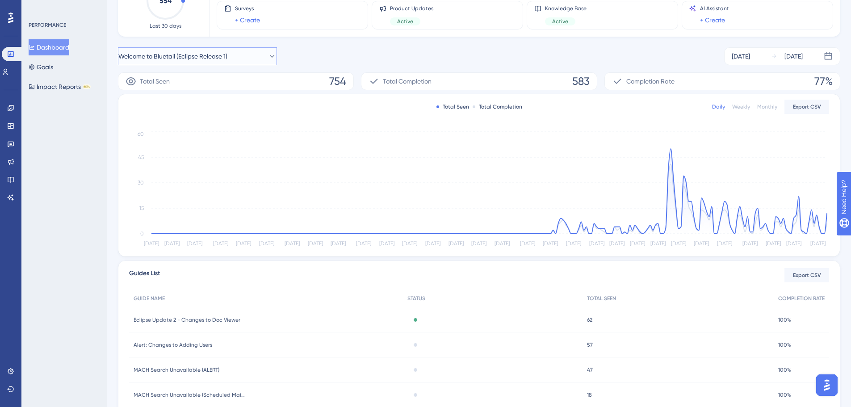
click at [267, 53] on icon at bounding box center [271, 56] width 9 height 9
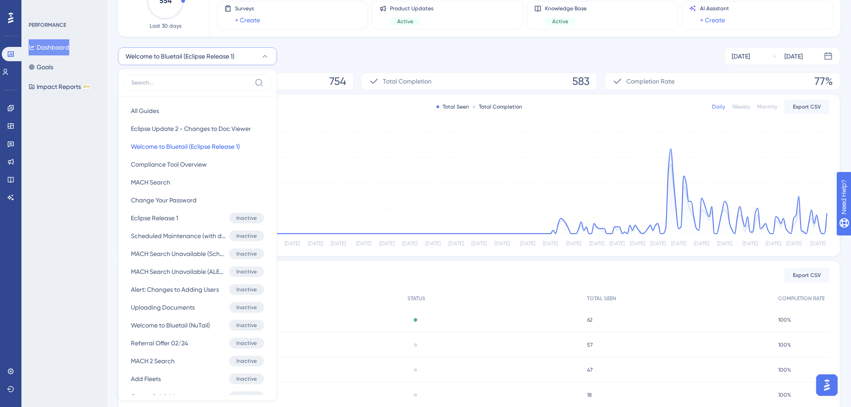
scroll to position [117, 0]
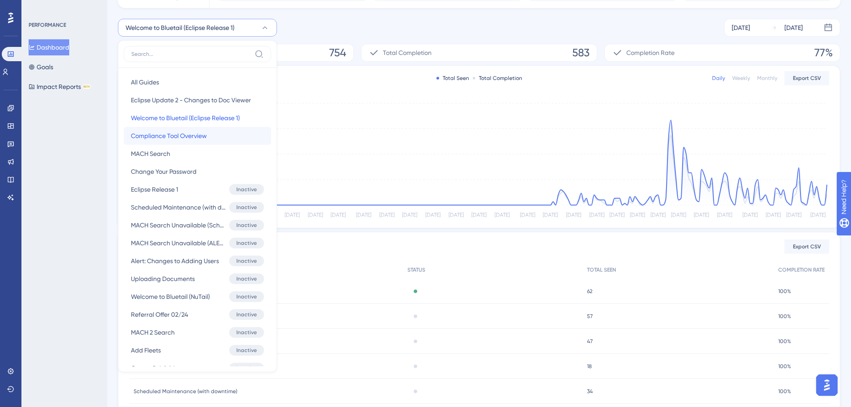
click at [189, 134] on span "Compliance Tool Overview" at bounding box center [169, 135] width 76 height 11
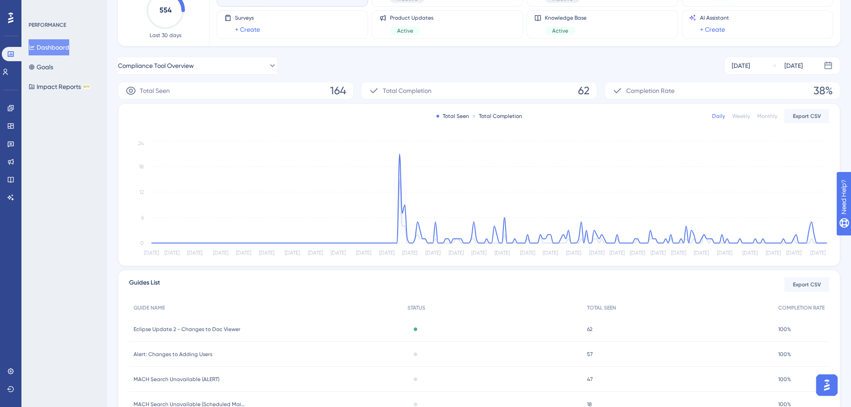
scroll to position [0, 0]
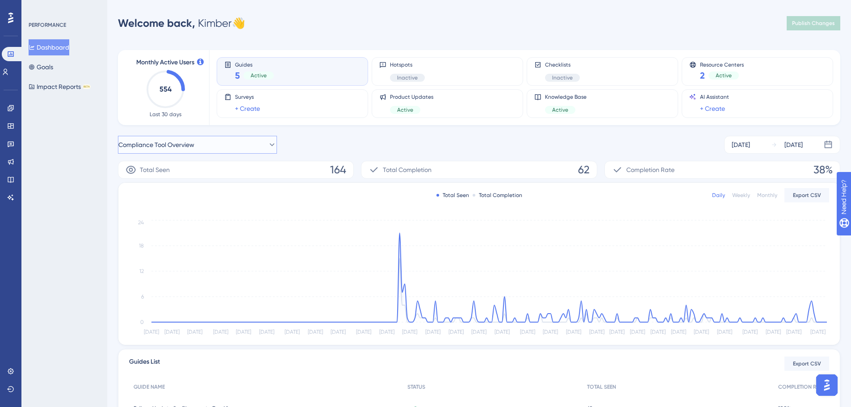
click at [179, 145] on span "Compliance Tool Overview" at bounding box center [156, 144] width 76 height 11
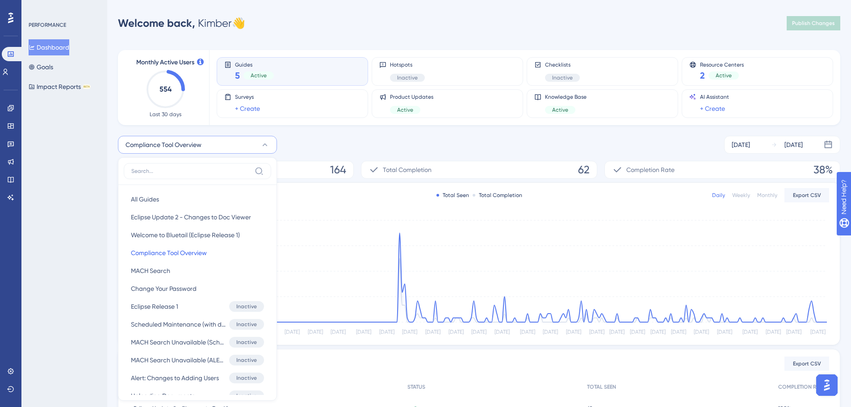
scroll to position [74, 0]
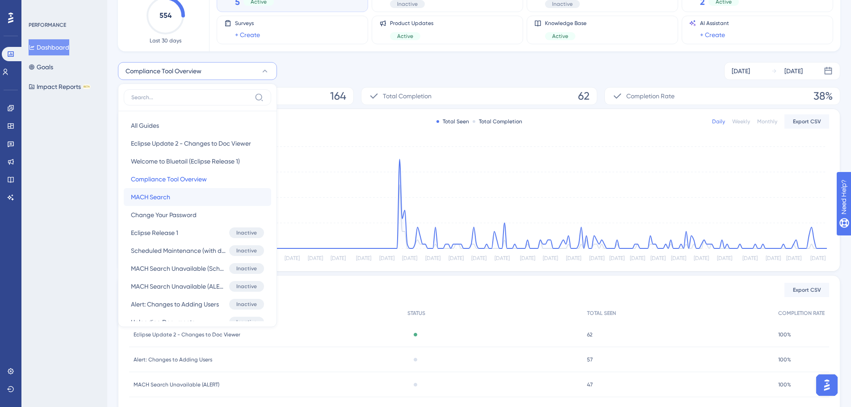
click at [183, 199] on button "MACH Search MACH Search" at bounding box center [197, 197] width 147 height 18
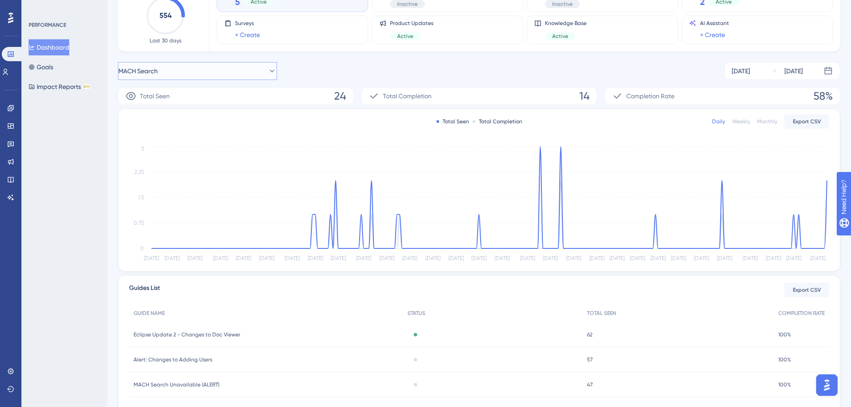
click at [267, 71] on icon at bounding box center [271, 71] width 9 height 9
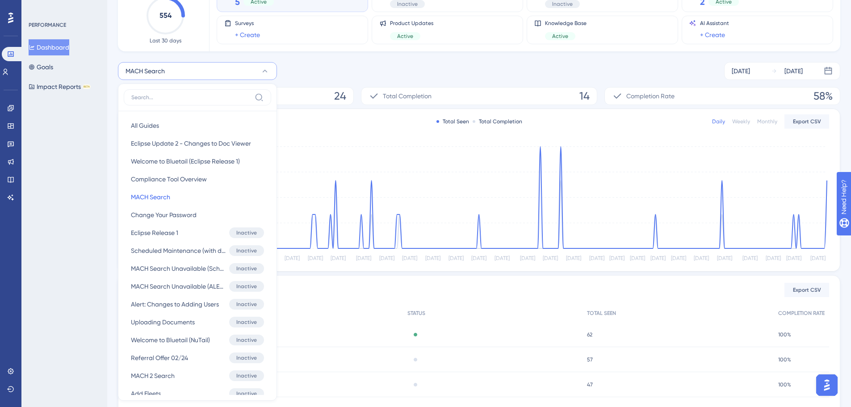
scroll to position [113, 0]
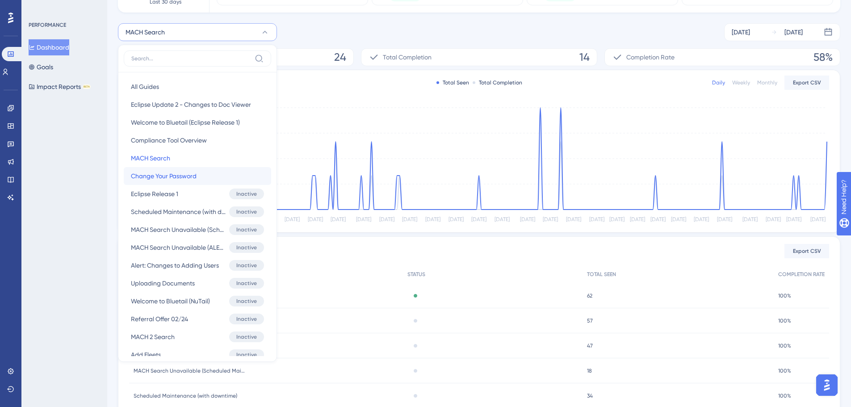
click at [196, 180] on span "Change Your Password" at bounding box center [164, 176] width 66 height 11
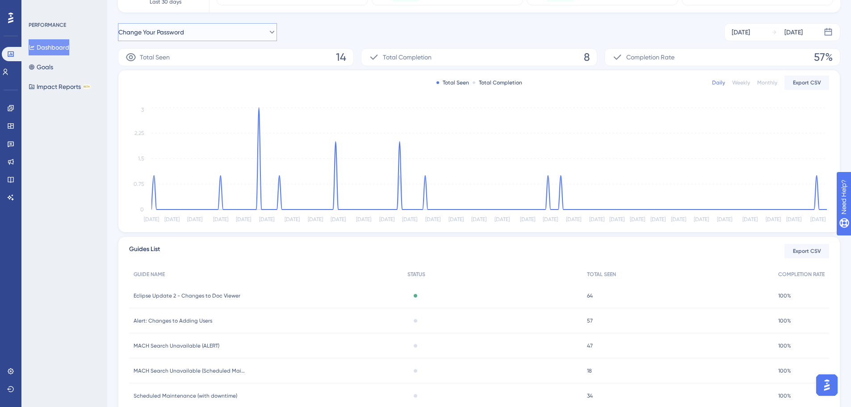
click at [270, 32] on icon at bounding box center [272, 32] width 5 height 3
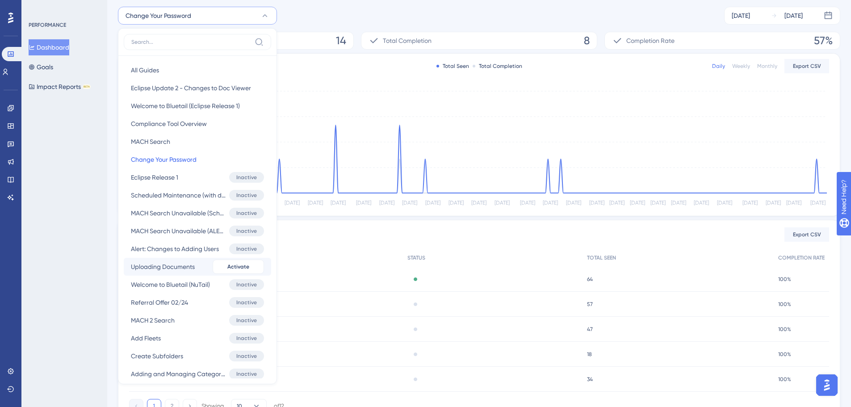
scroll to position [81, 0]
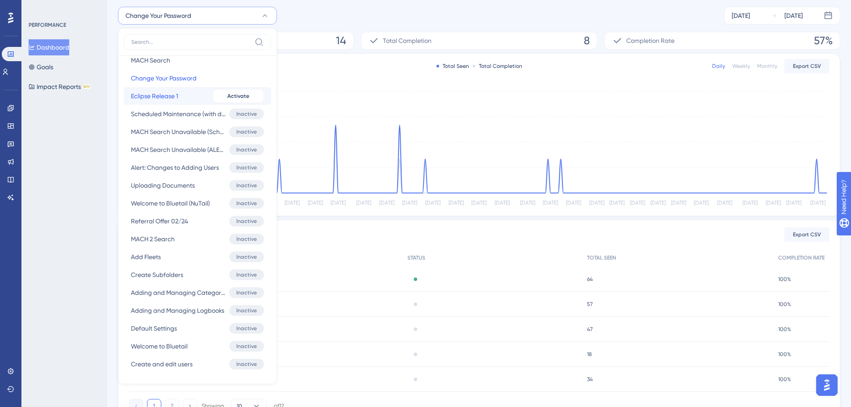
click at [172, 92] on span "Eclipse Release 1" at bounding box center [154, 96] width 47 height 11
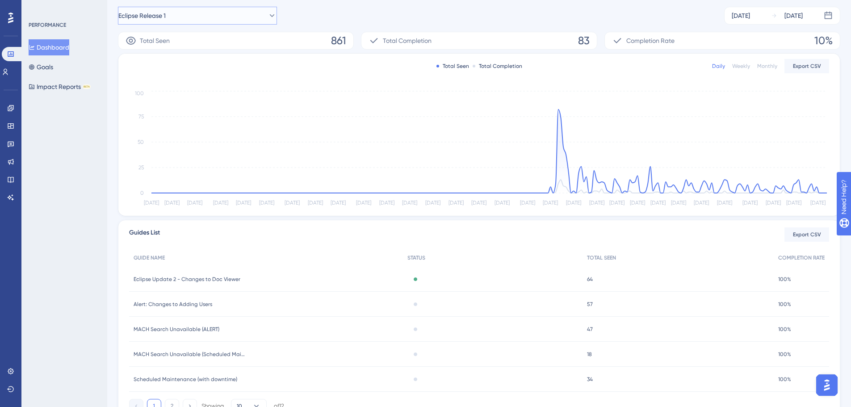
click at [267, 14] on icon at bounding box center [271, 15] width 9 height 9
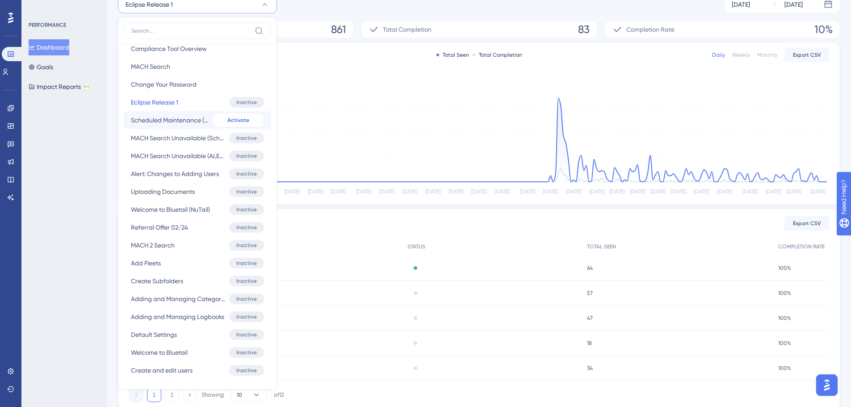
scroll to position [65, 0]
click at [170, 351] on span "Welcome to Bluetail" at bounding box center [159, 351] width 57 height 11
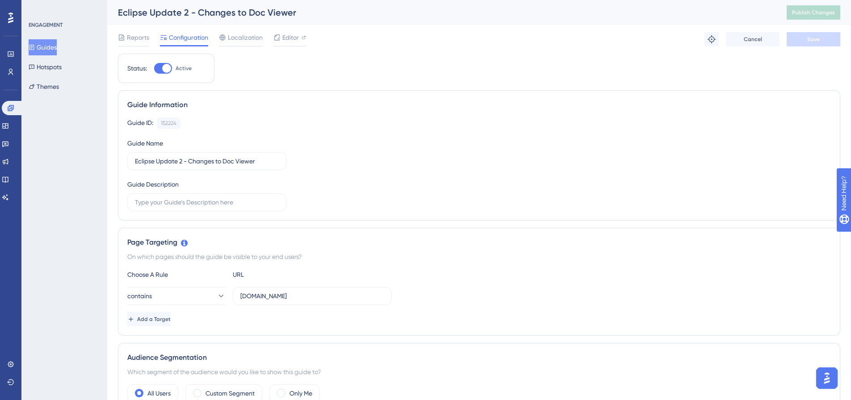
click at [180, 41] on span "Configuration" at bounding box center [188, 37] width 39 height 11
click at [57, 49] on button "Guides" at bounding box center [43, 47] width 28 height 16
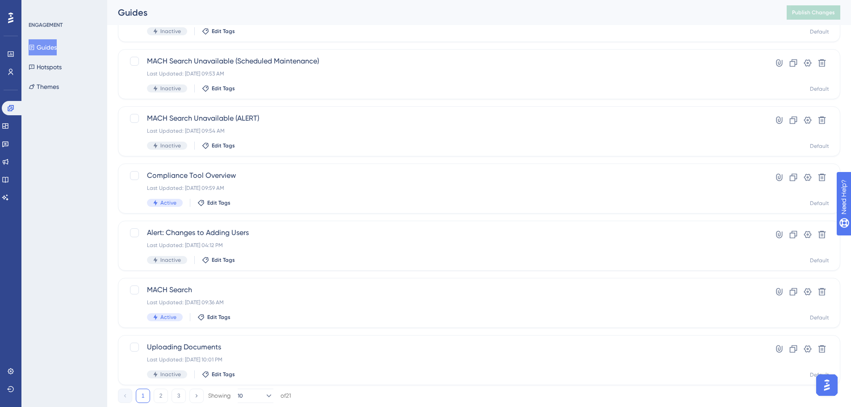
scroll to position [242, 0]
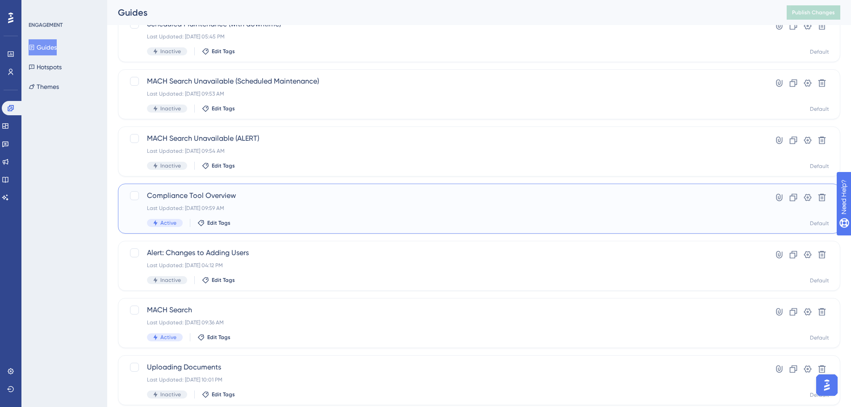
click at [268, 206] on div "Last Updated: May 09 2025, 09:59 AM" at bounding box center [443, 208] width 593 height 7
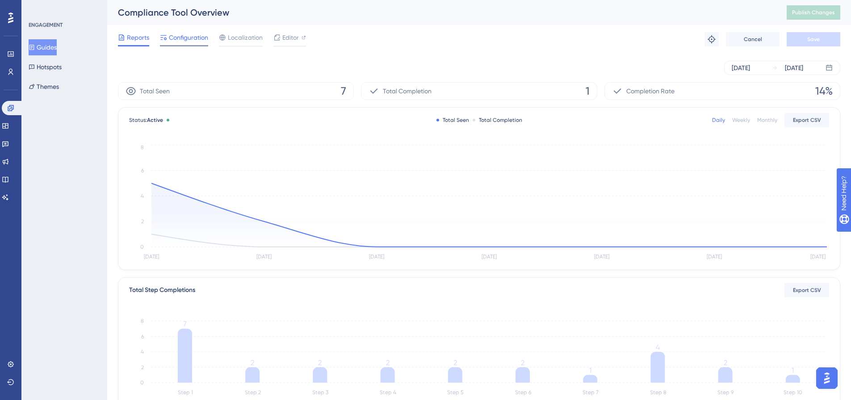
click at [188, 33] on span "Configuration" at bounding box center [188, 37] width 39 height 11
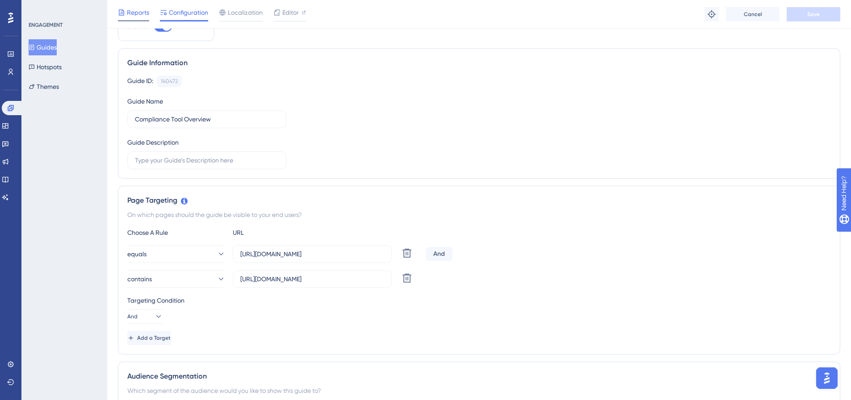
scroll to position [45, 0]
click at [139, 14] on span "Reports" at bounding box center [138, 12] width 22 height 11
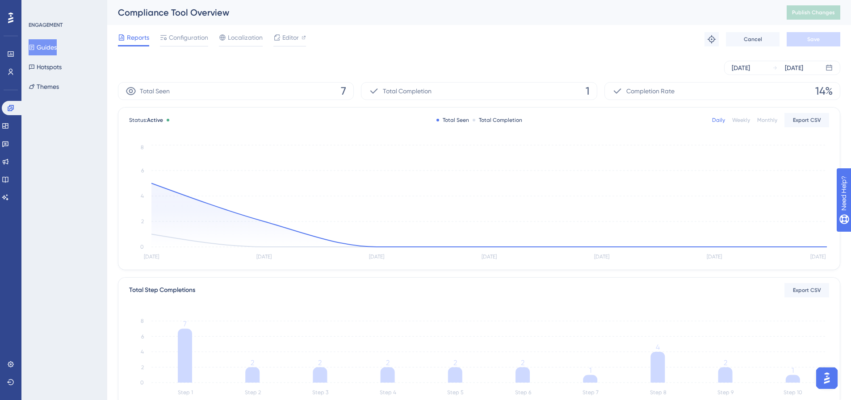
click at [46, 24] on div "ENGAGEMENT" at bounding box center [46, 24] width 34 height 7
click at [43, 42] on button "Guides" at bounding box center [43, 47] width 28 height 16
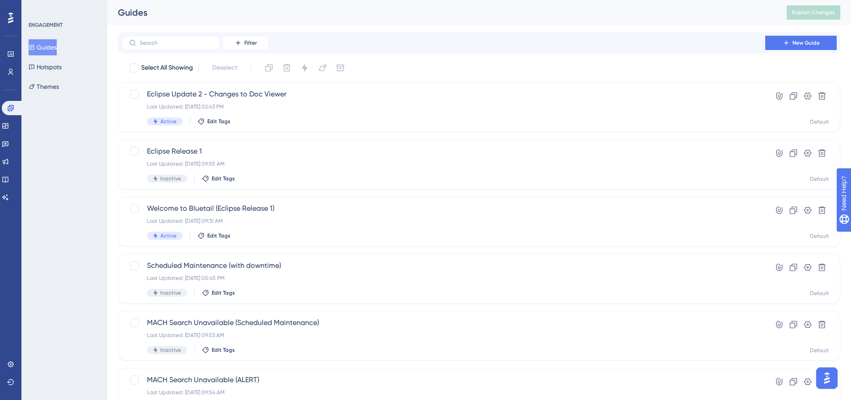
click at [10, 24] on div at bounding box center [11, 18] width 14 height 14
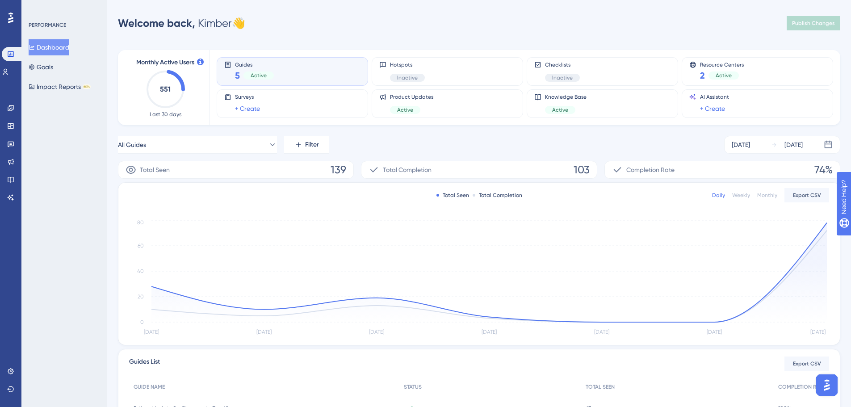
click at [44, 46] on button "Dashboard" at bounding box center [49, 47] width 41 height 16
